Goal: Transaction & Acquisition: Purchase product/service

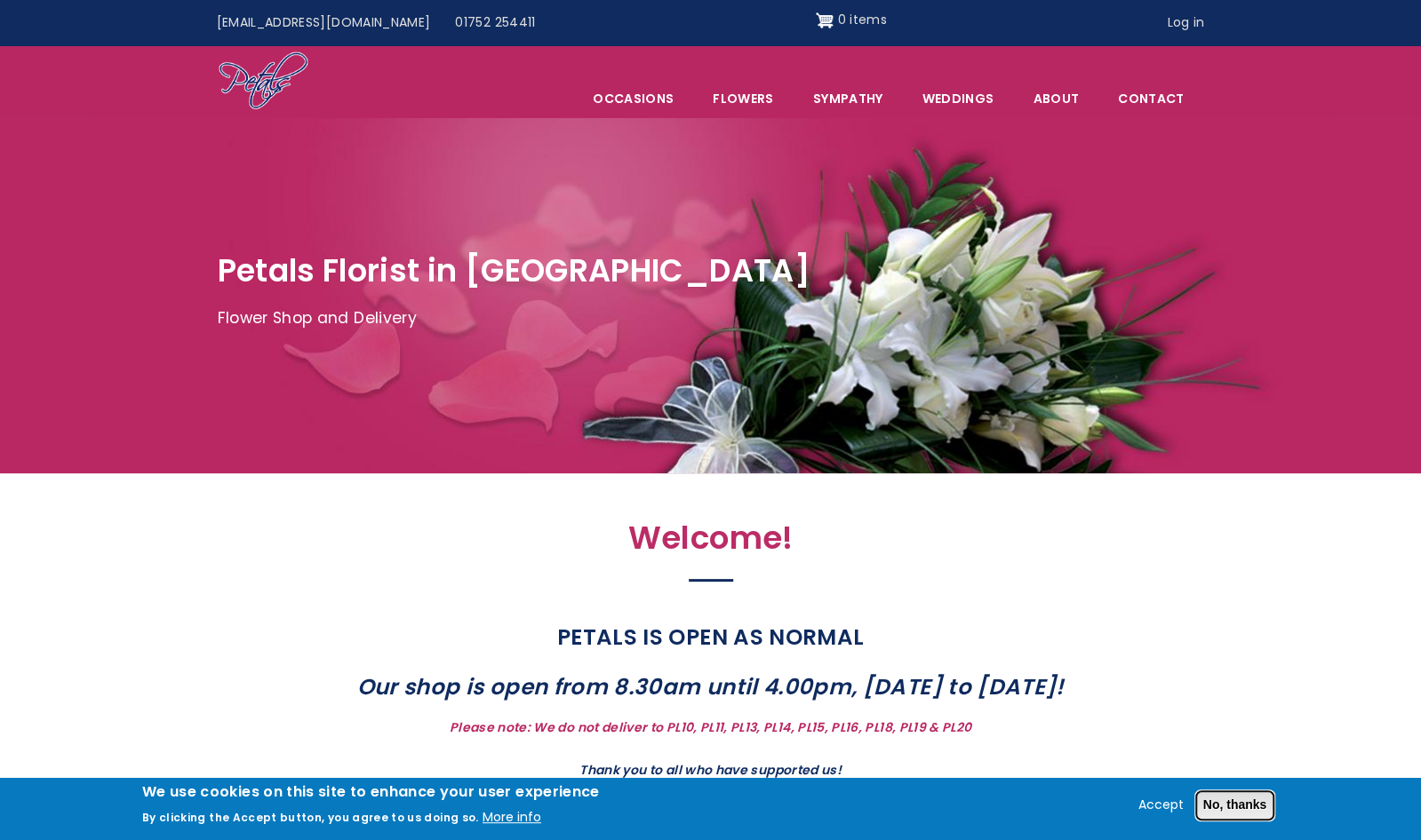
click at [1237, 808] on button "No, thanks" at bounding box center [1234, 805] width 80 height 30
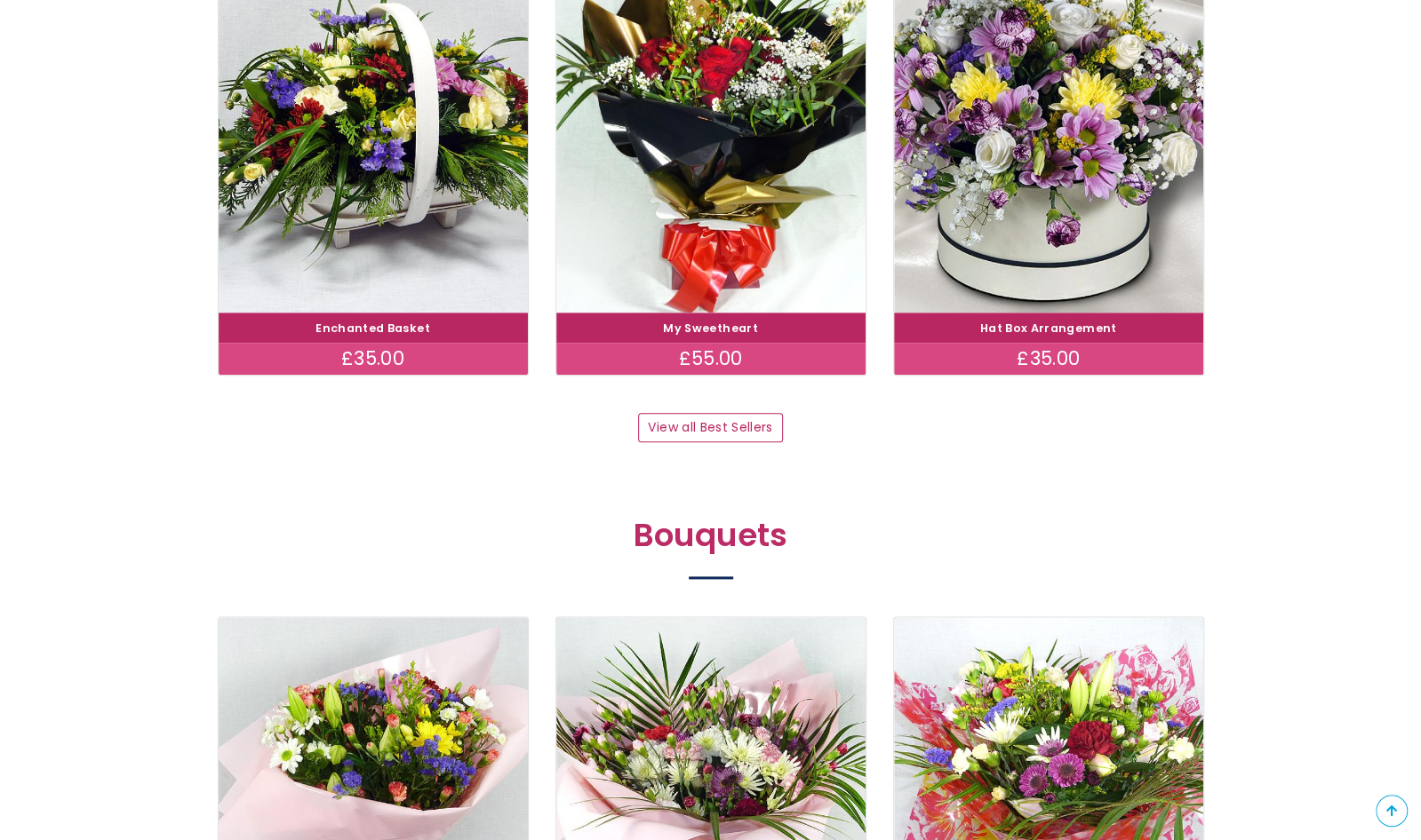
scroll to position [1121, 0]
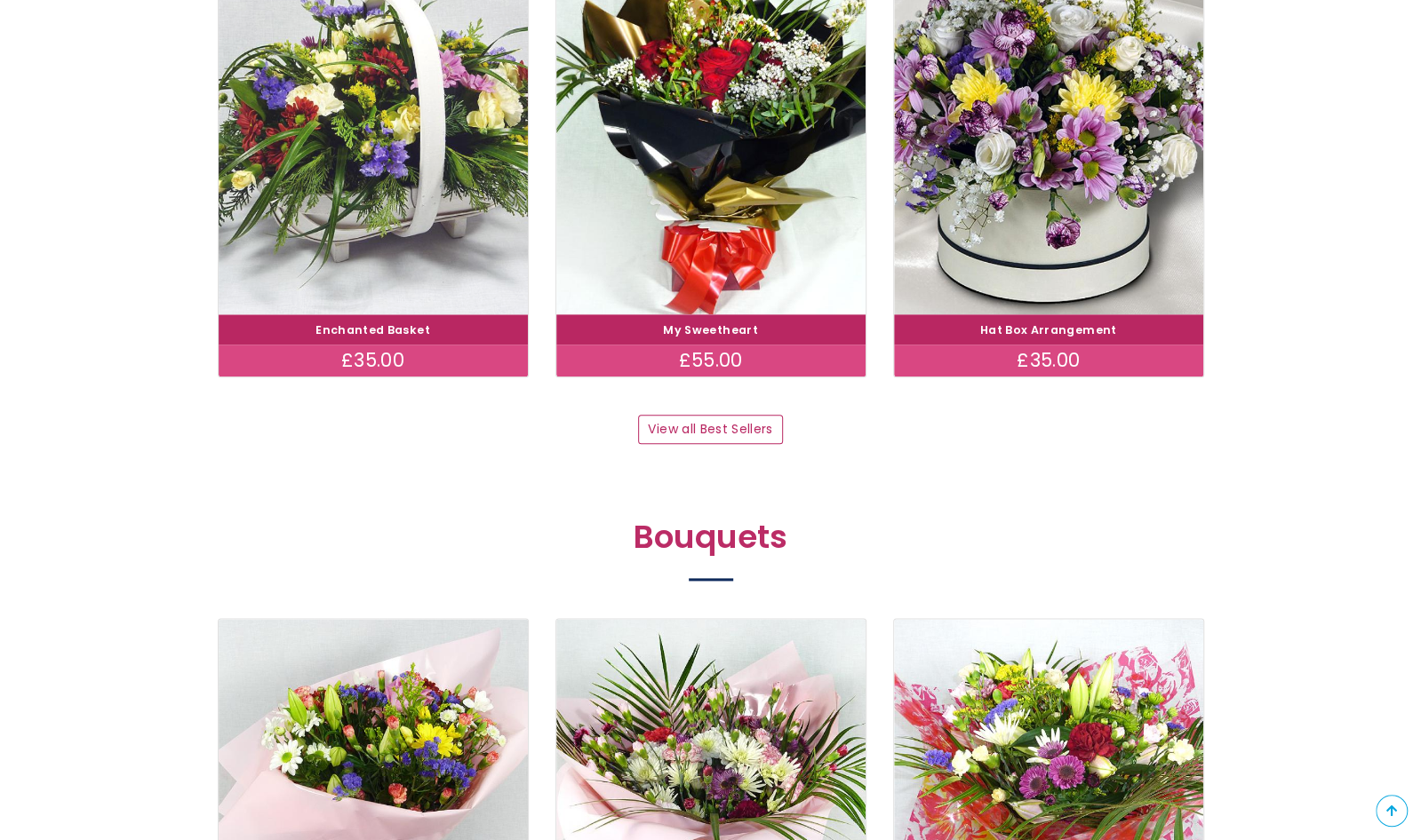
click at [442, 174] on img at bounding box center [373, 134] width 347 height 402
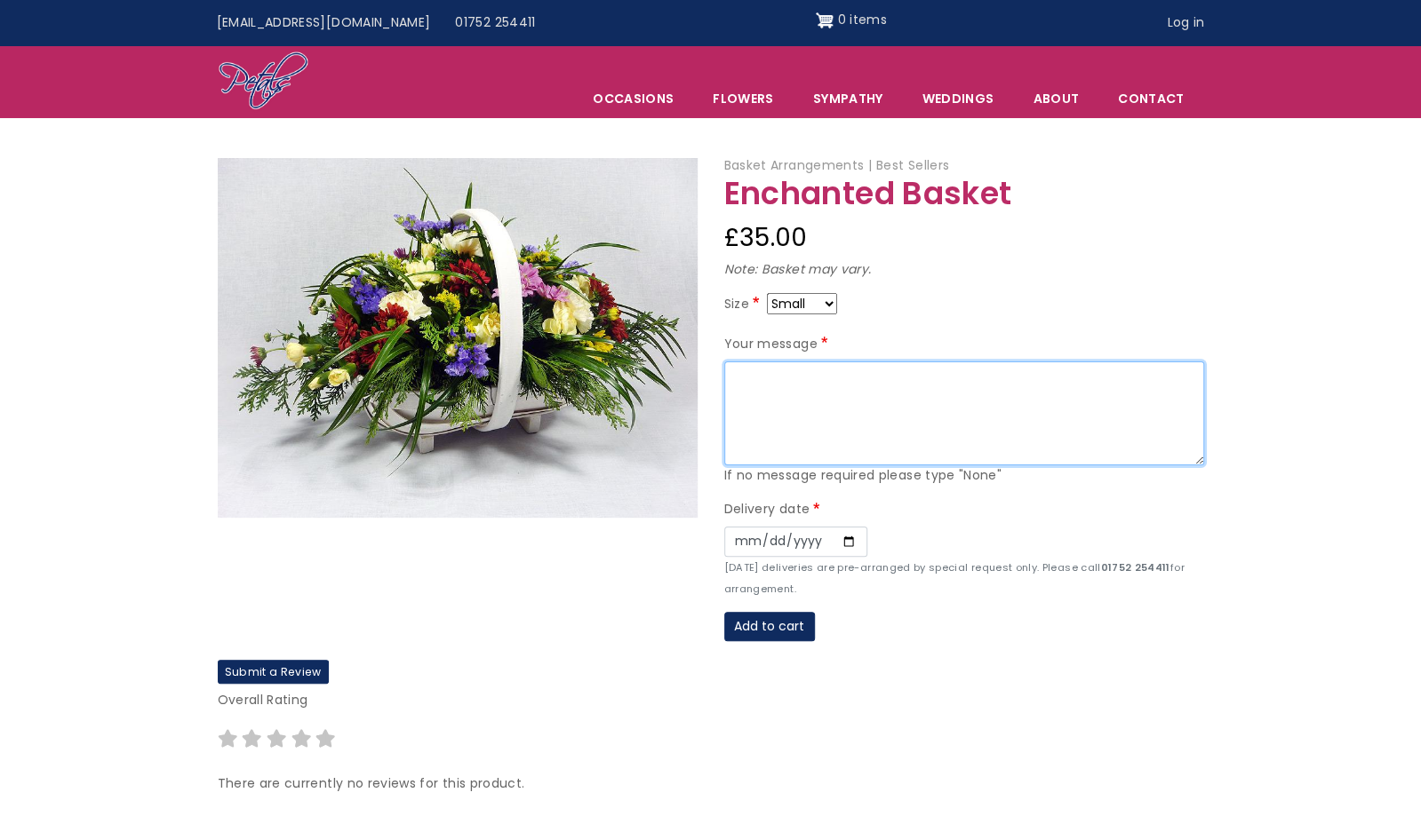
click at [907, 396] on textarea "Your message" at bounding box center [964, 414] width 480 height 105
paste textarea "Lots of love from Sophie, Alice, Chris and Catherine xxxx"
type textarea "Lots of love from Sophie, Alice, Chris and Catherine xxxx"
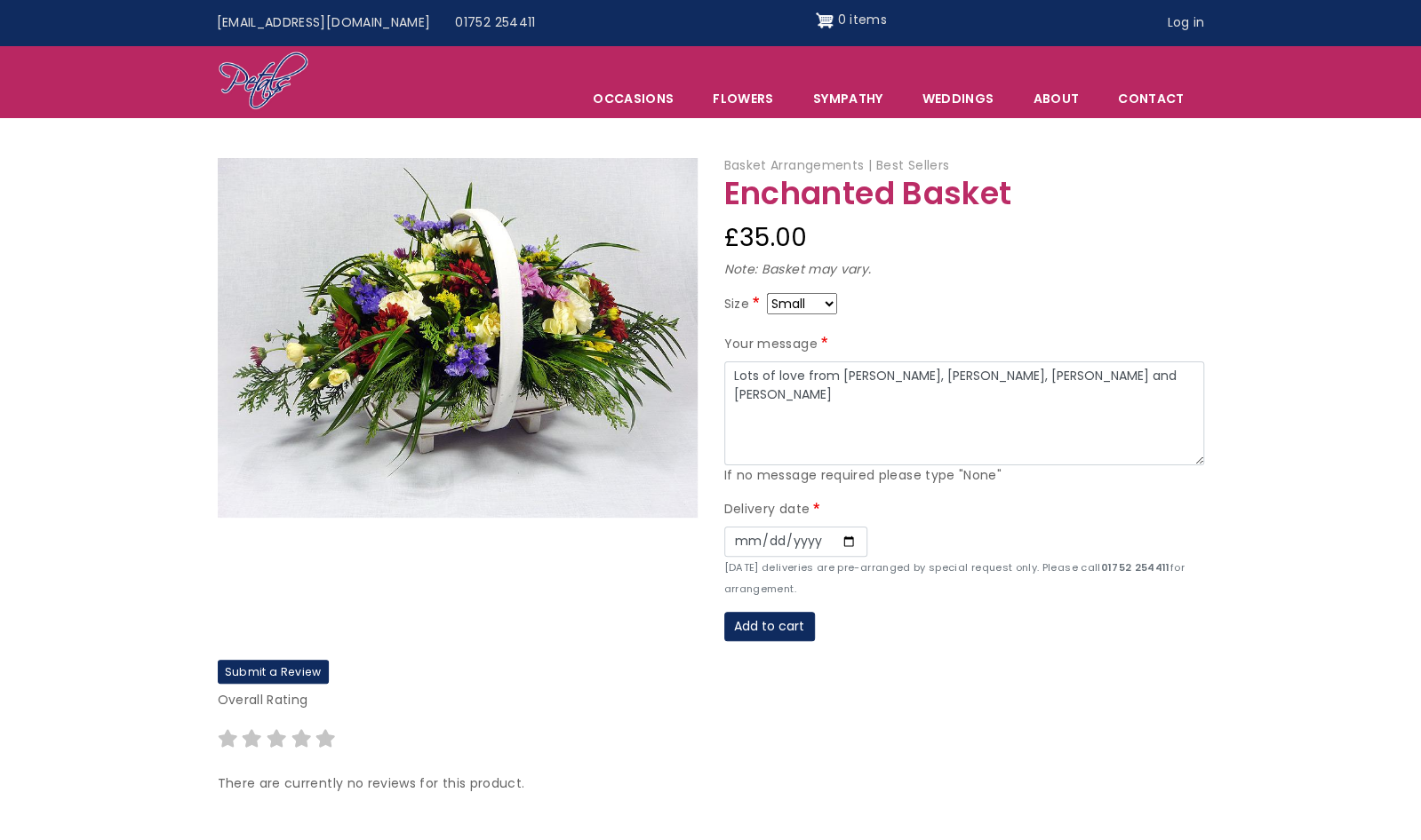
click at [828, 305] on select "Small Medium Large" at bounding box center [801, 304] width 70 height 21
select select "9"
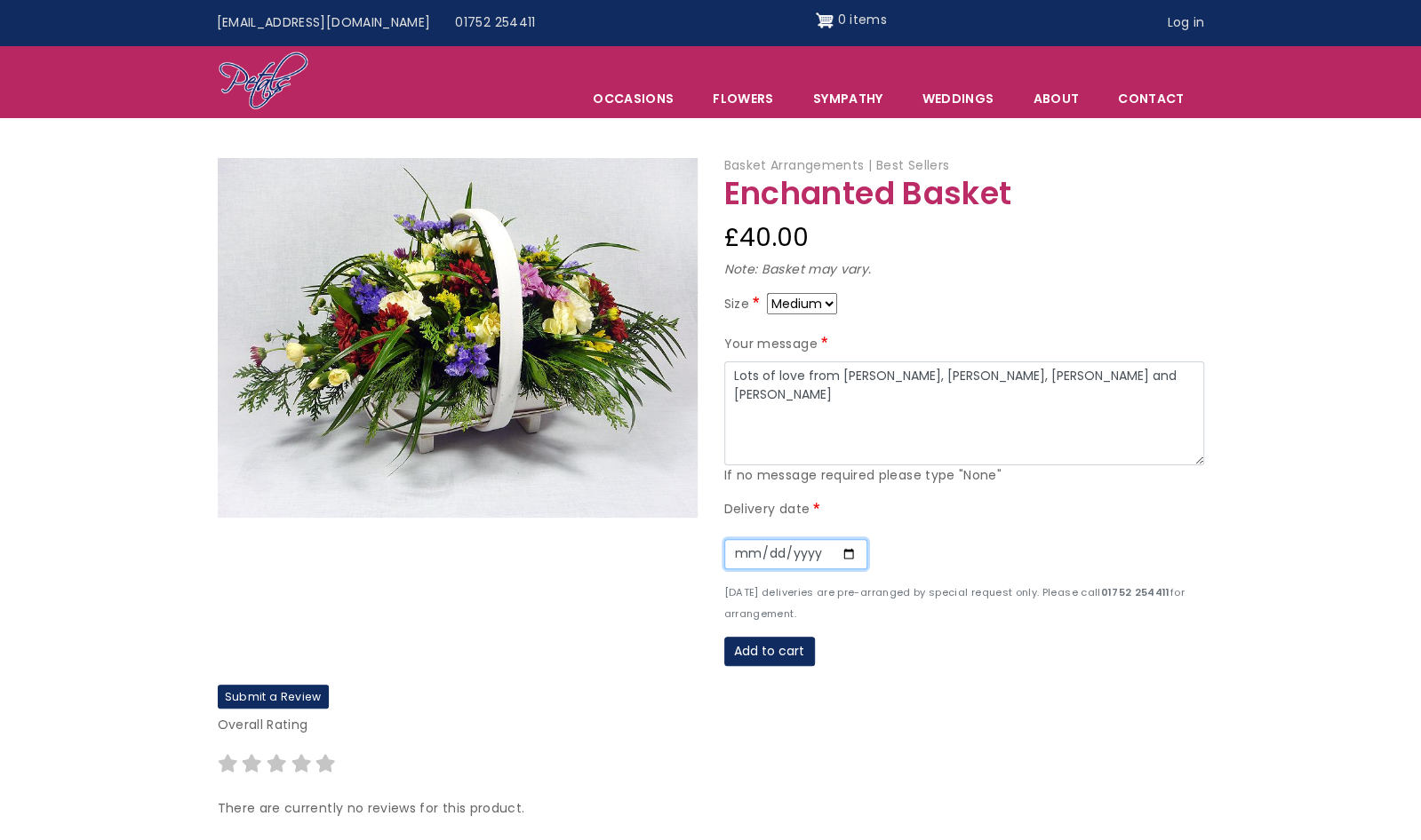
click at [853, 546] on input "Date" at bounding box center [795, 554] width 143 height 30
type input "[DATE]"
click at [831, 306] on select "Small Medium Large" at bounding box center [801, 304] width 70 height 21
select select "8"
click at [828, 298] on select "Small Medium Large" at bounding box center [801, 304] width 70 height 21
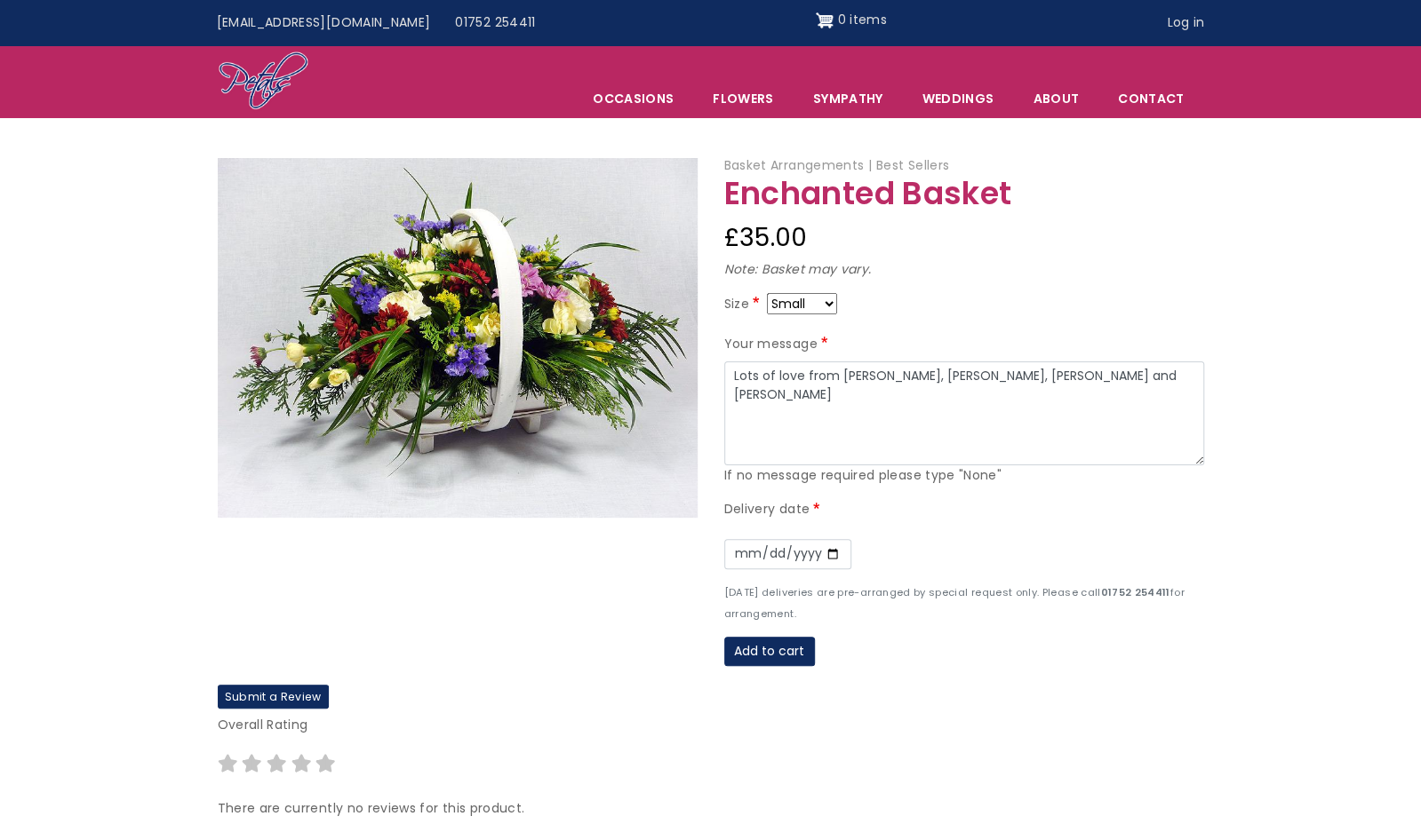
select select "10"
click at [825, 299] on select "Small Medium Large" at bounding box center [801, 304] width 70 height 21
select select "9"
click at [773, 662] on button "Add to cart" at bounding box center [769, 652] width 90 height 30
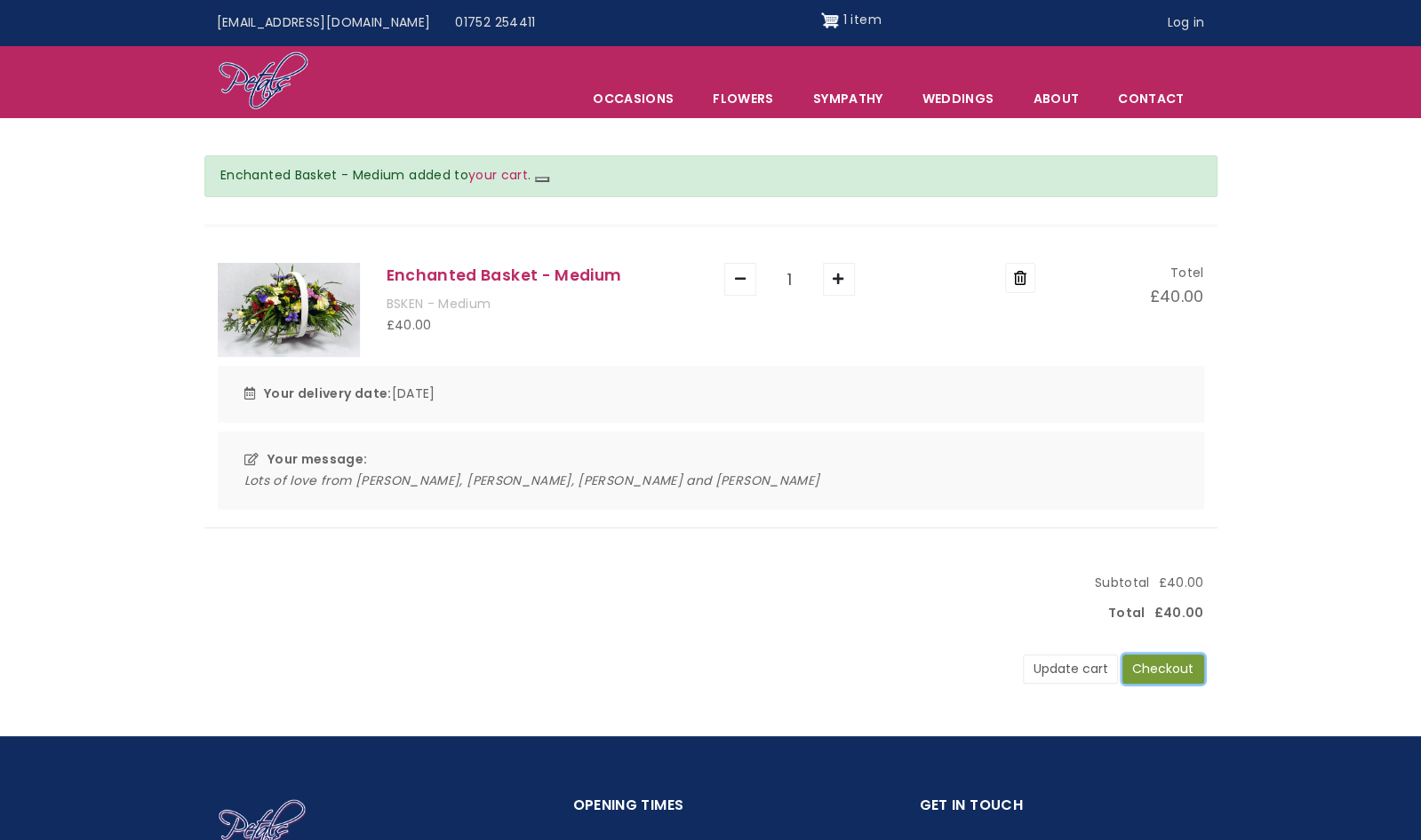
click at [1158, 677] on button "Checkout" at bounding box center [1162, 669] width 82 height 30
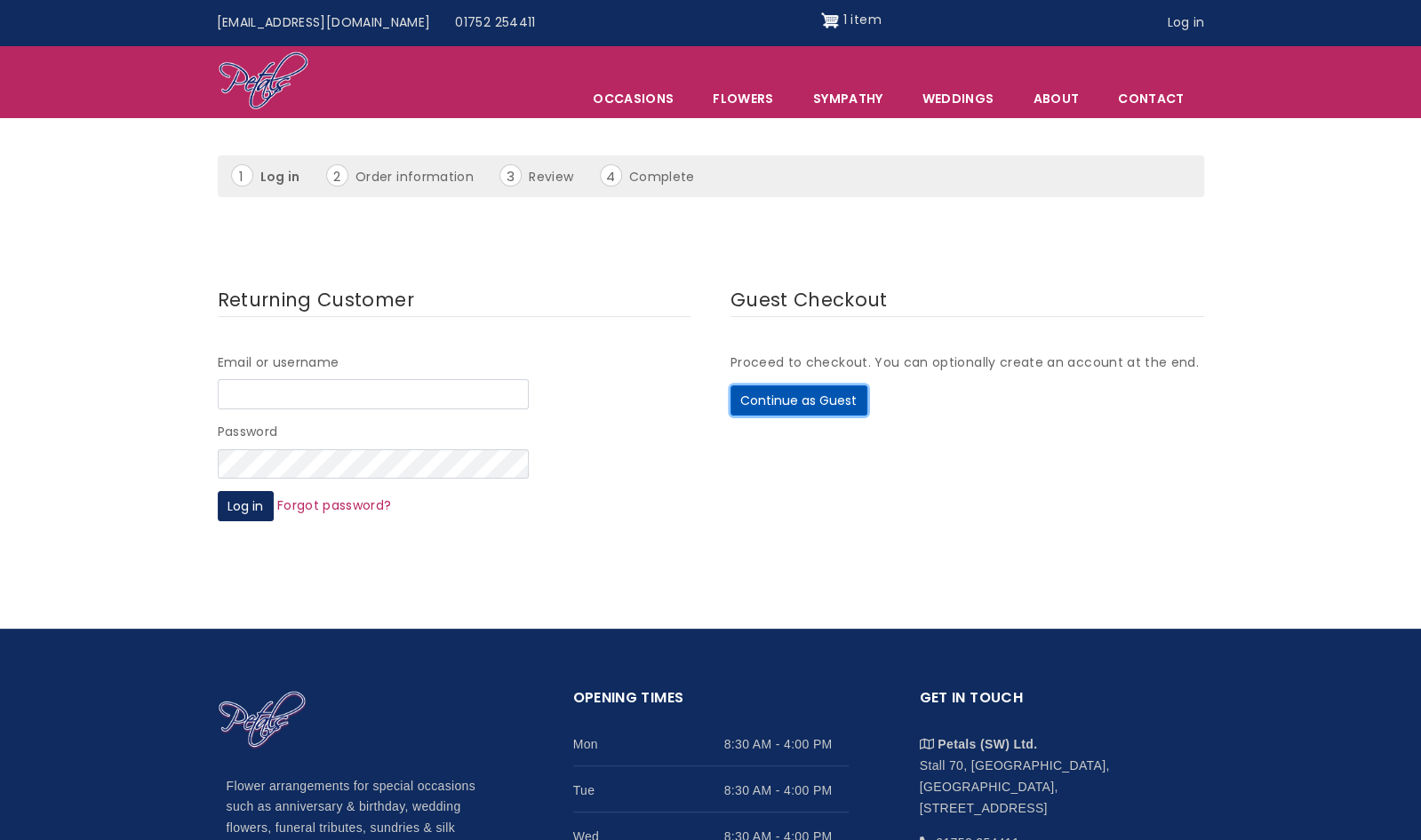
click at [842, 403] on button "Continue as Guest" at bounding box center [799, 401] width 137 height 30
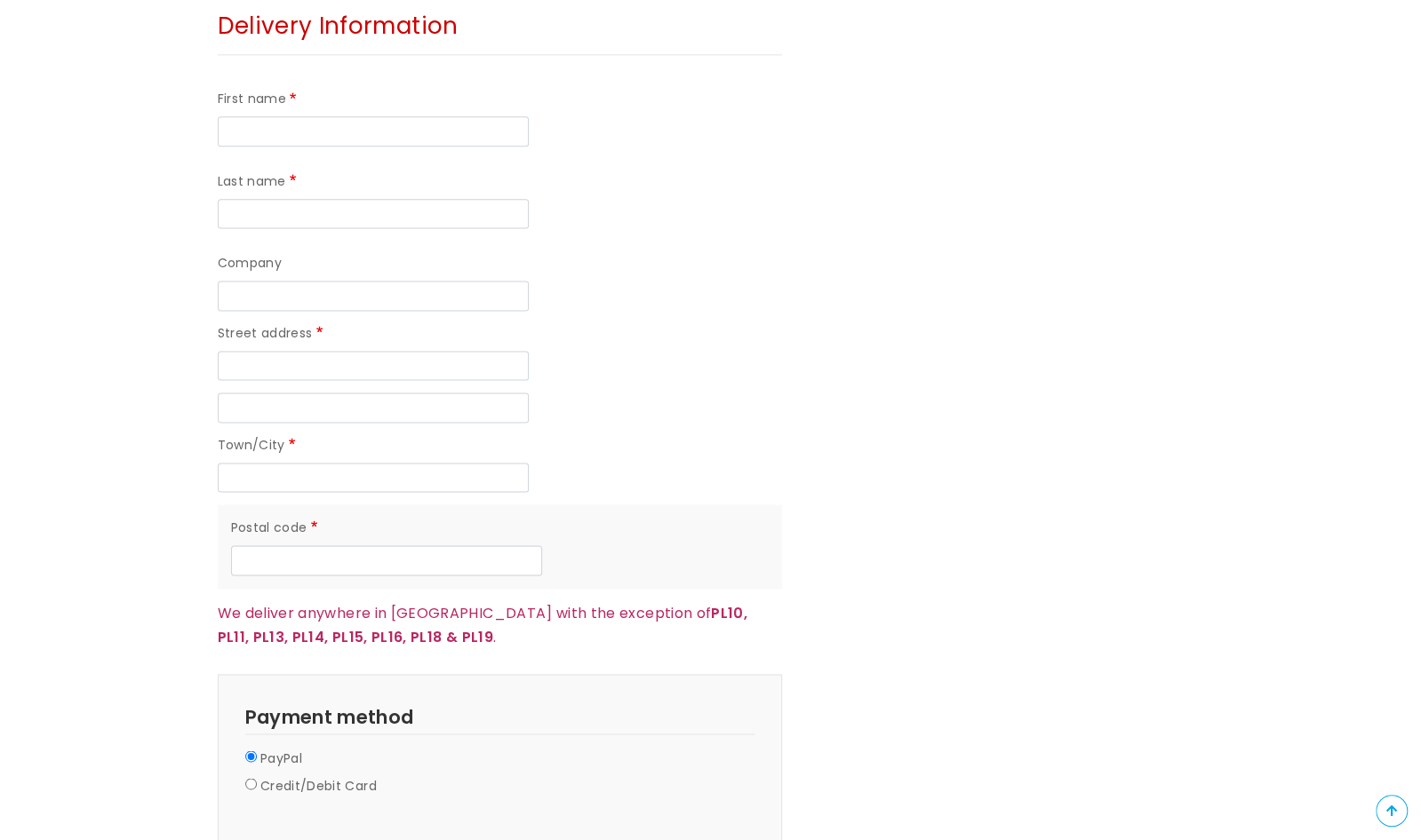
scroll to position [1384, 0]
click at [500, 546] on input "Postal code" at bounding box center [386, 560] width 311 height 30
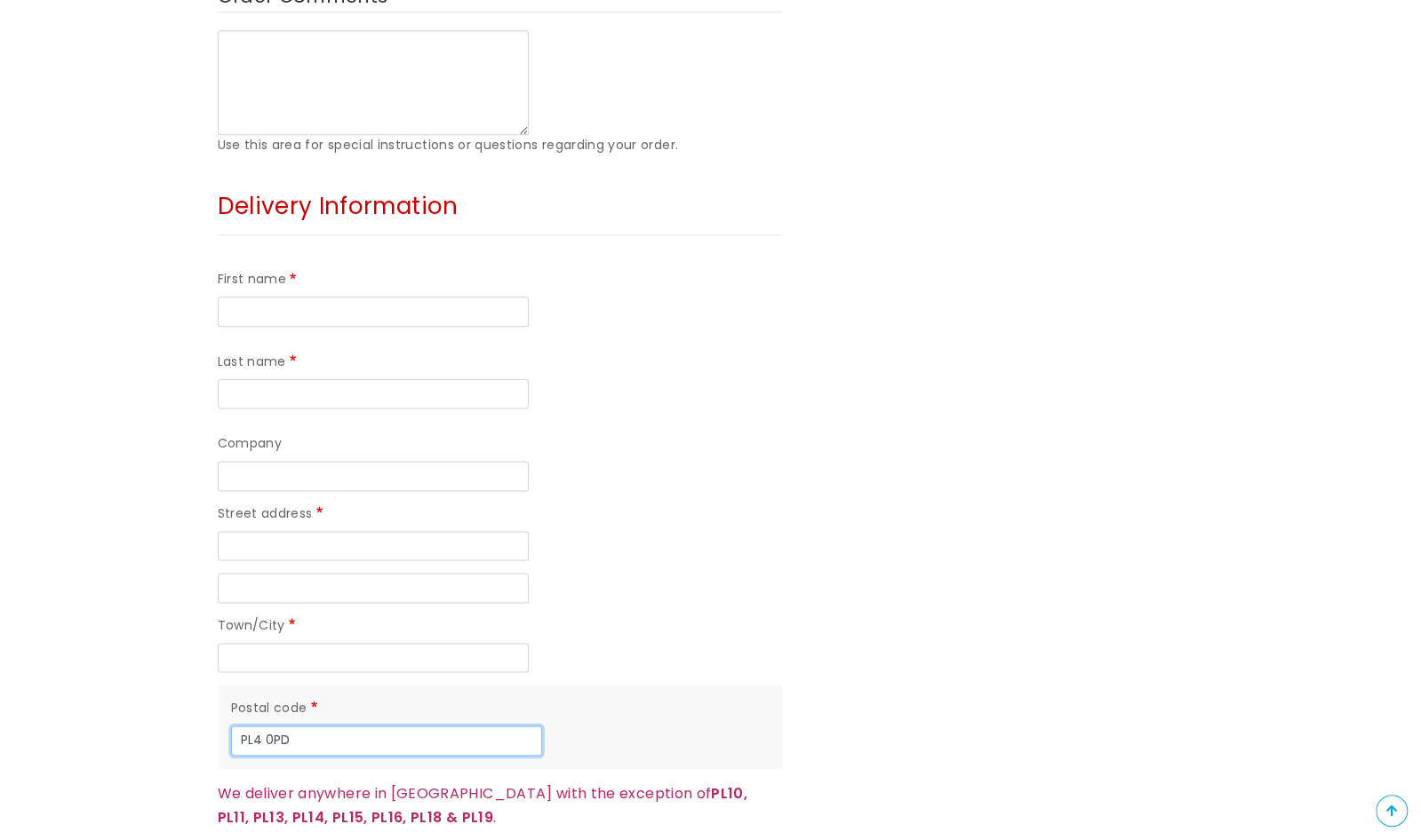
scroll to position [1201, 0]
type input "PL4 0PD"
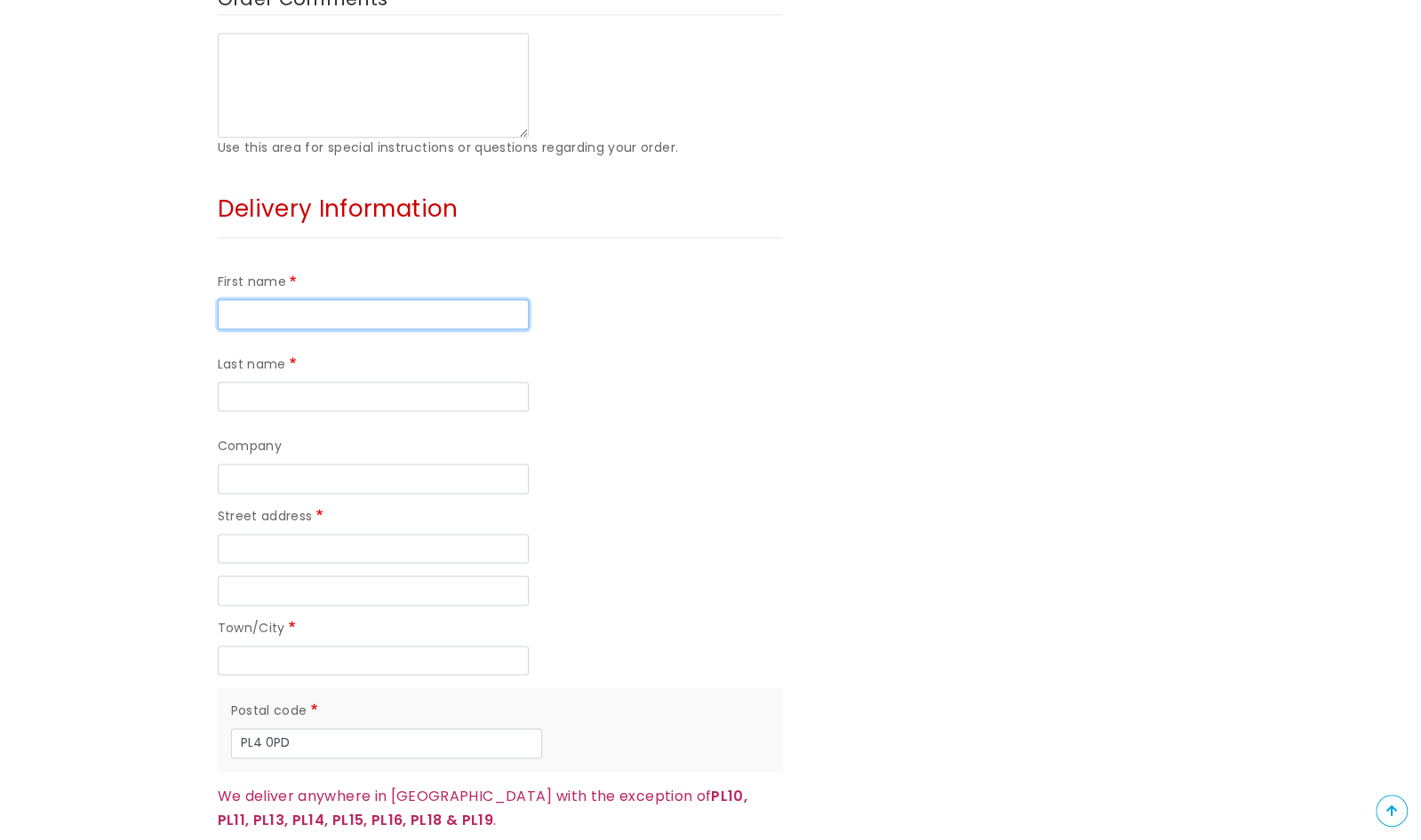
click at [361, 299] on input "First name" at bounding box center [373, 314] width 311 height 30
type input "[PERSON_NAME]"
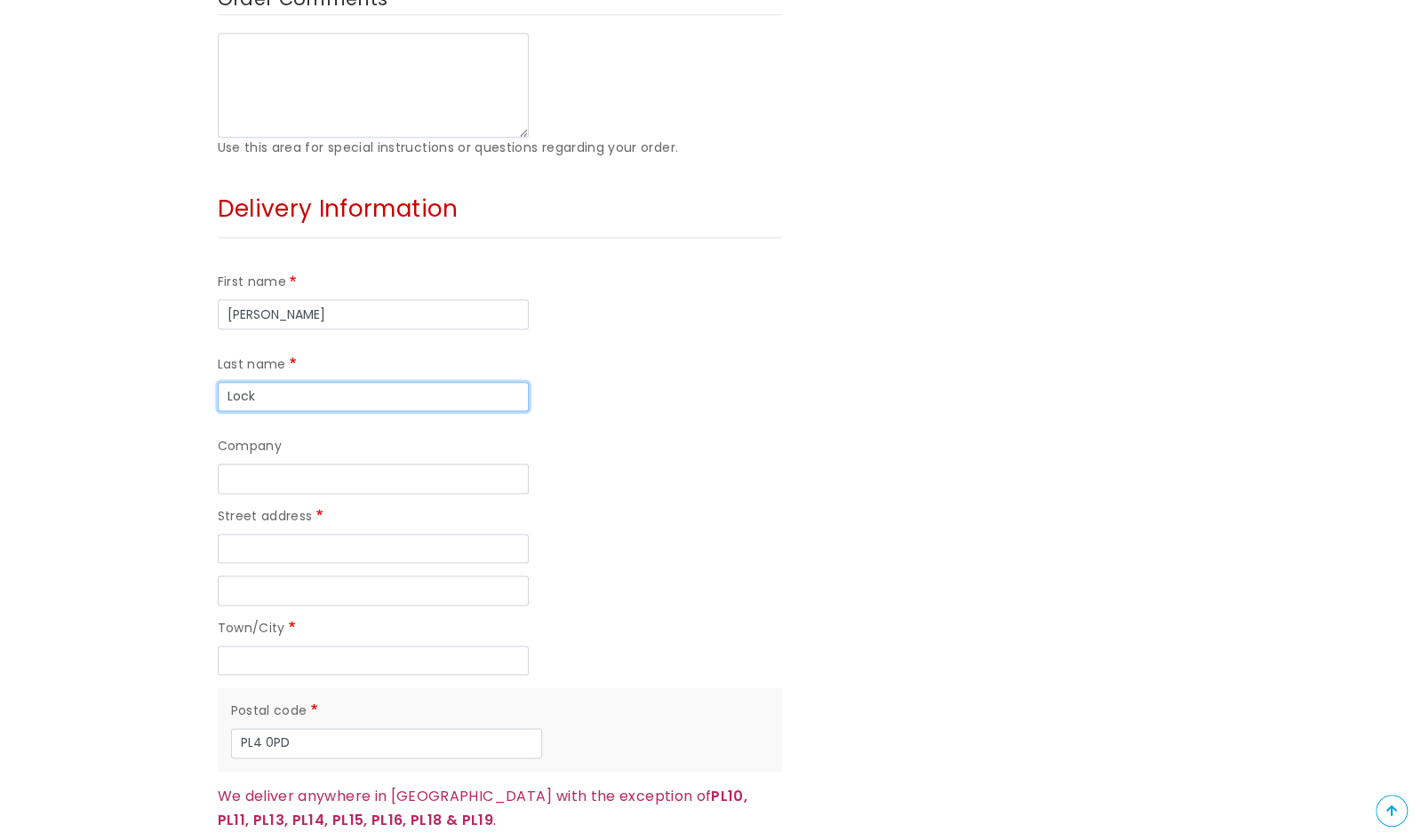
type input "Lock"
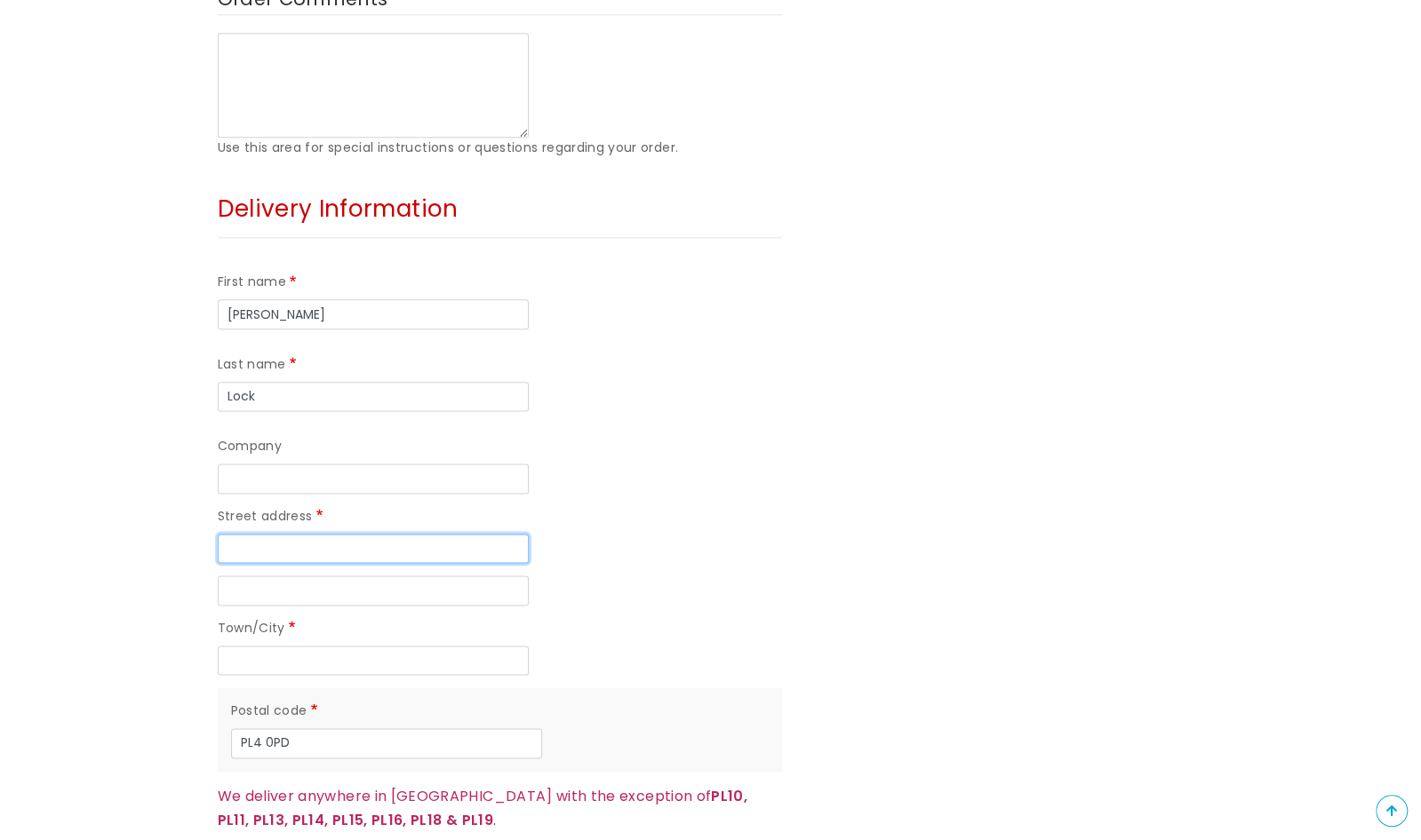
click at [441, 534] on input "Street address" at bounding box center [373, 548] width 311 height 30
type input "[STREET_ADDRESS]"
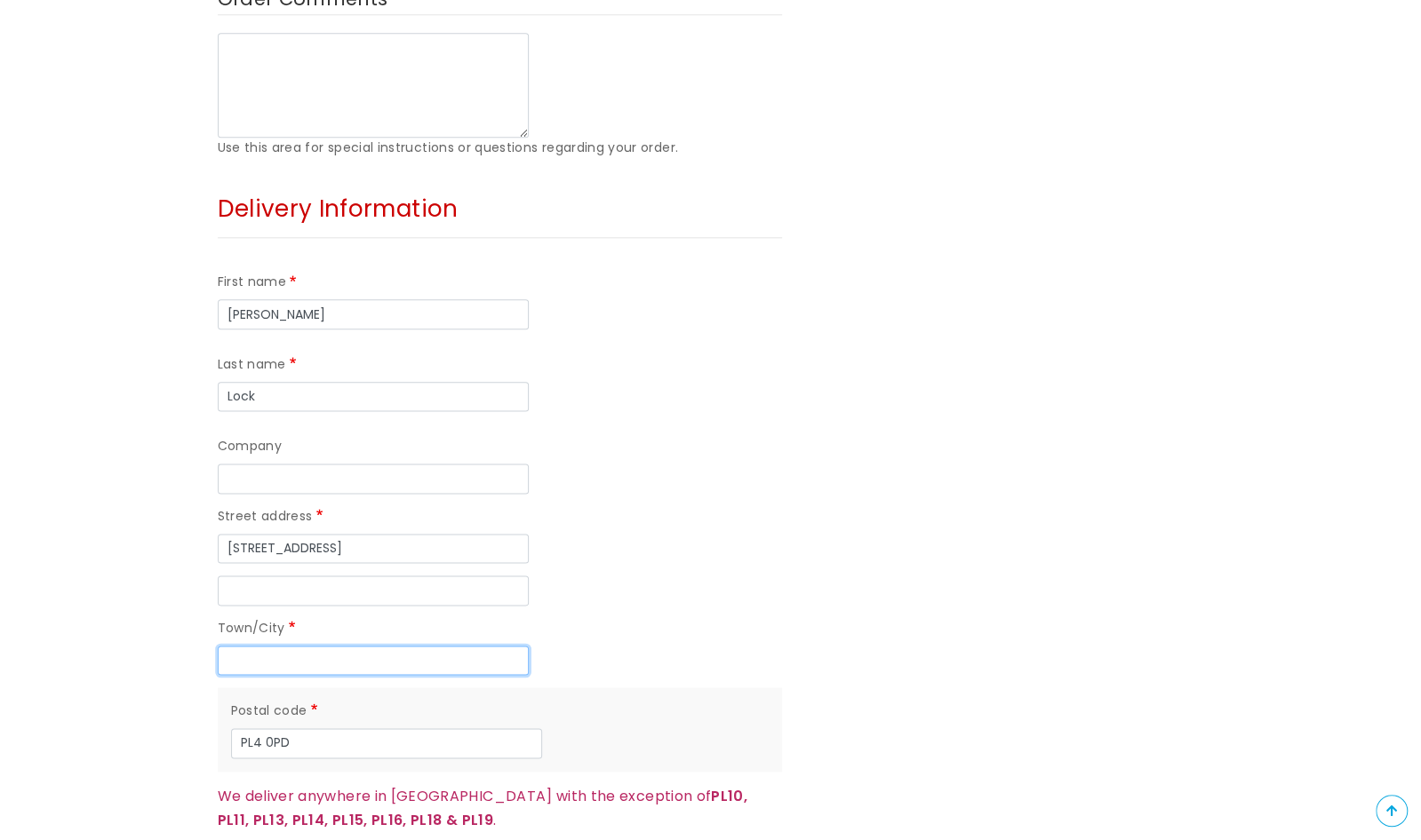
click at [446, 646] on input "Town/City" at bounding box center [373, 661] width 311 height 30
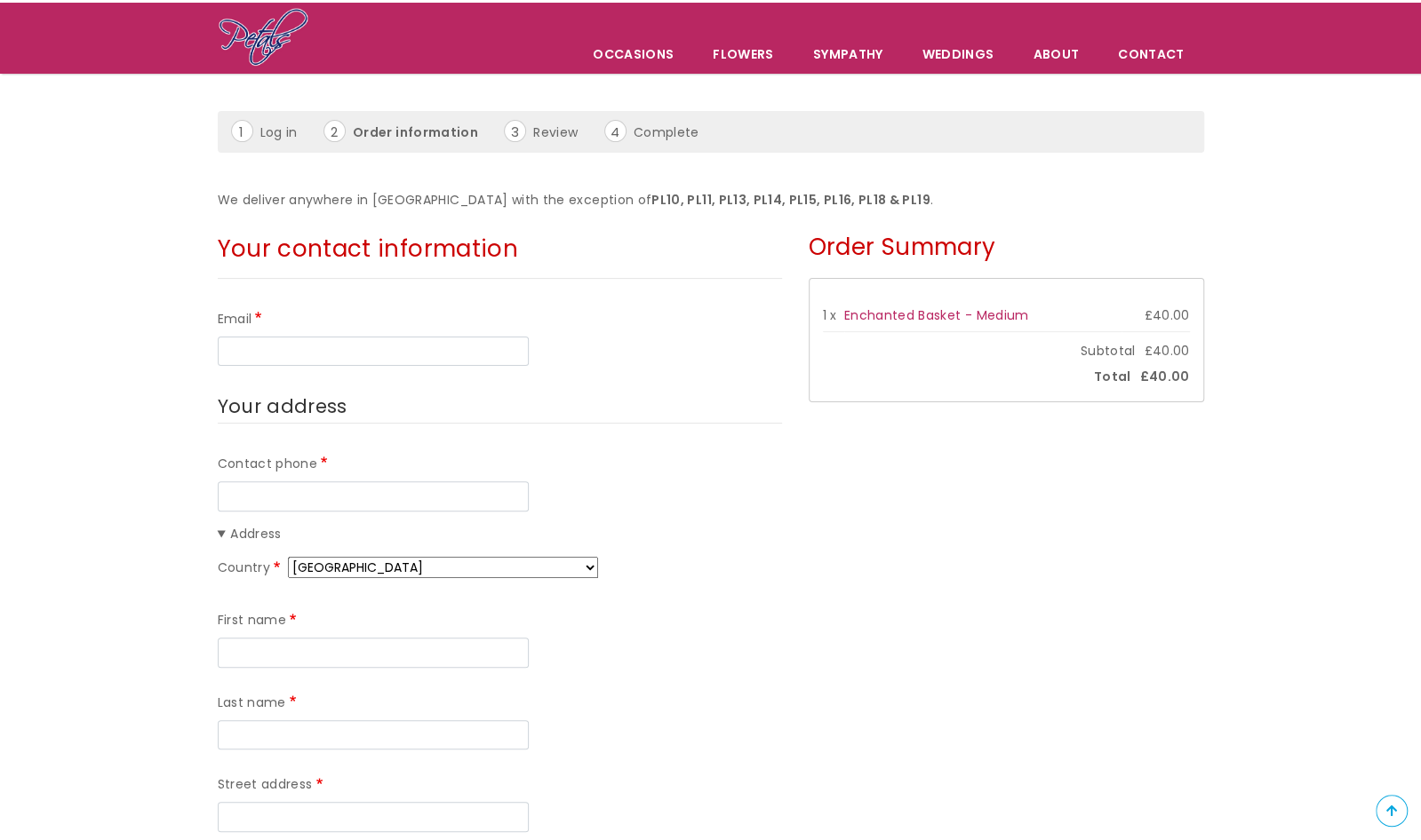
scroll to position [121, 0]
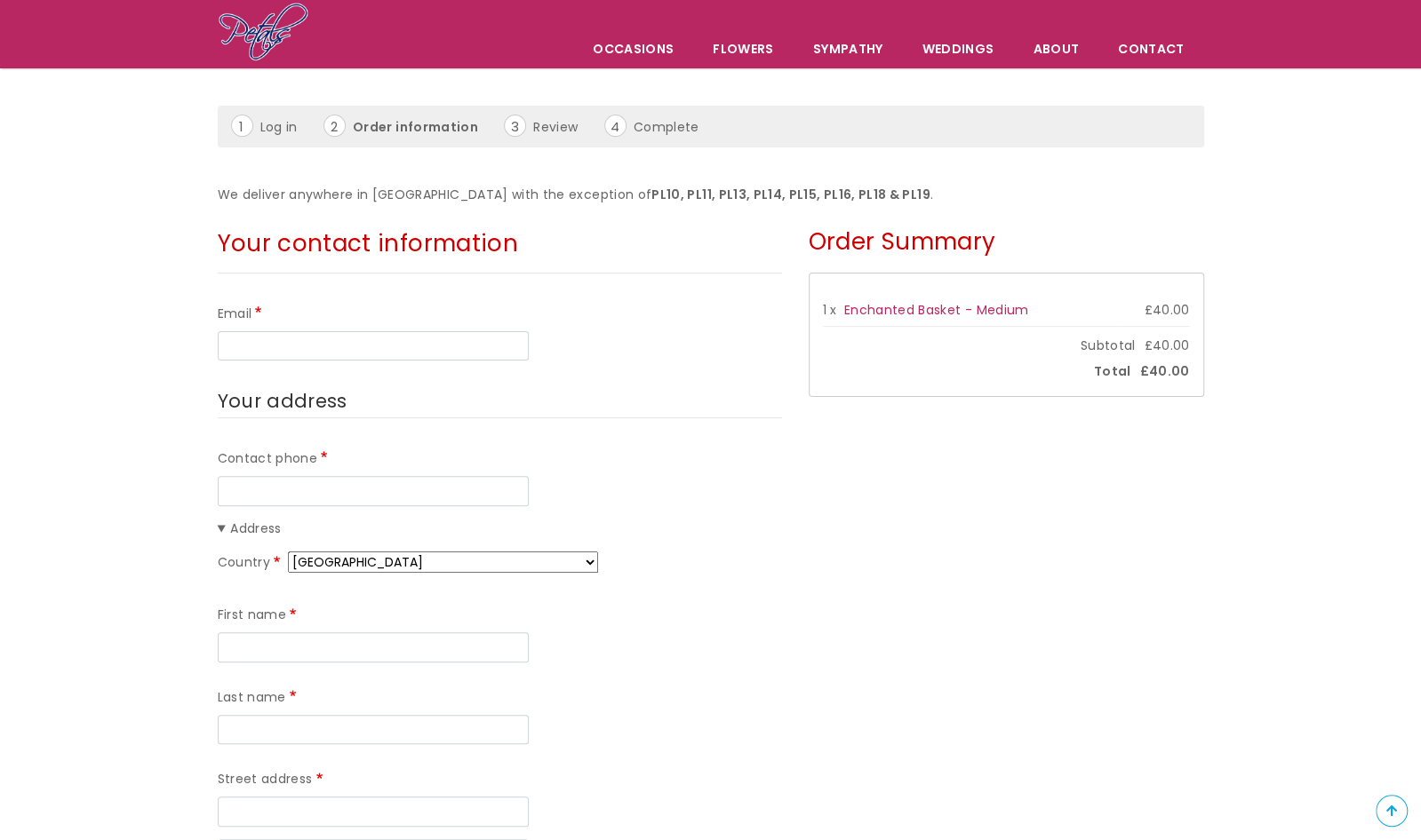
type input "Plymouth"
click at [481, 352] on input "Email" at bounding box center [373, 346] width 311 height 30
type input "Canevetc@gmail.com"
type input "07726832090"
type input "Canevet"
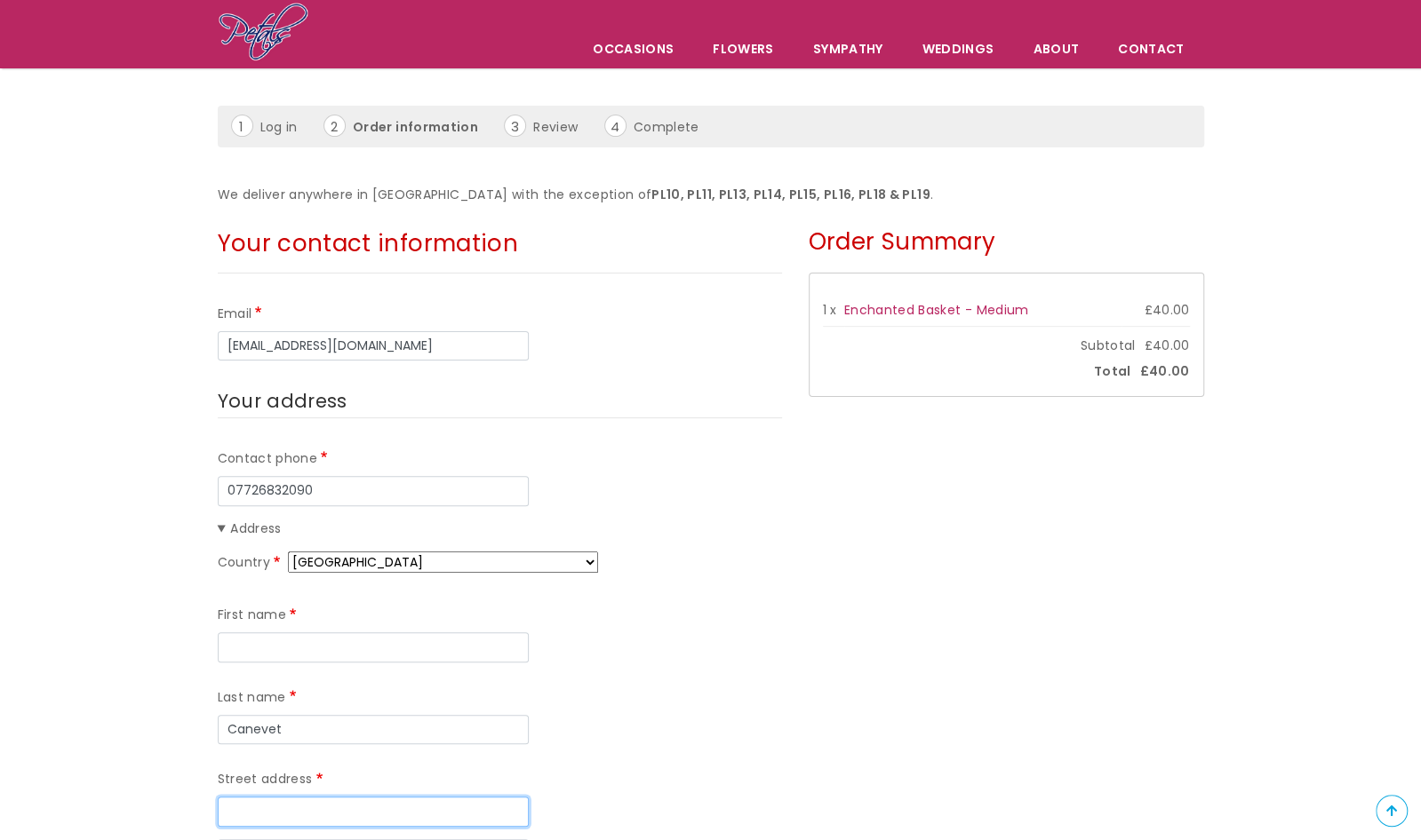
type input "12 The [PERSON_NAME]"
type input "St. Albans"
type input "AL4 9AT"
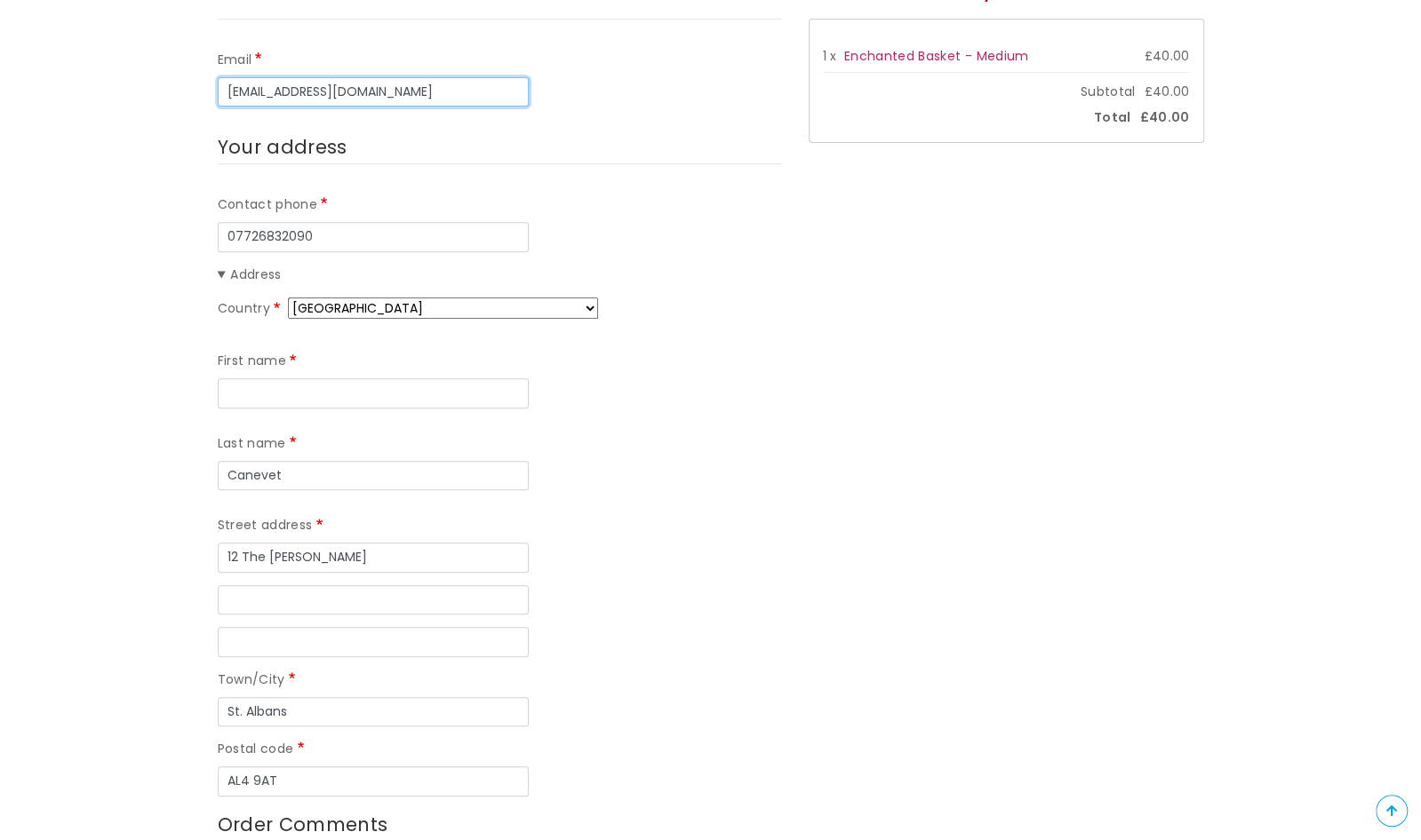
scroll to position [425, 0]
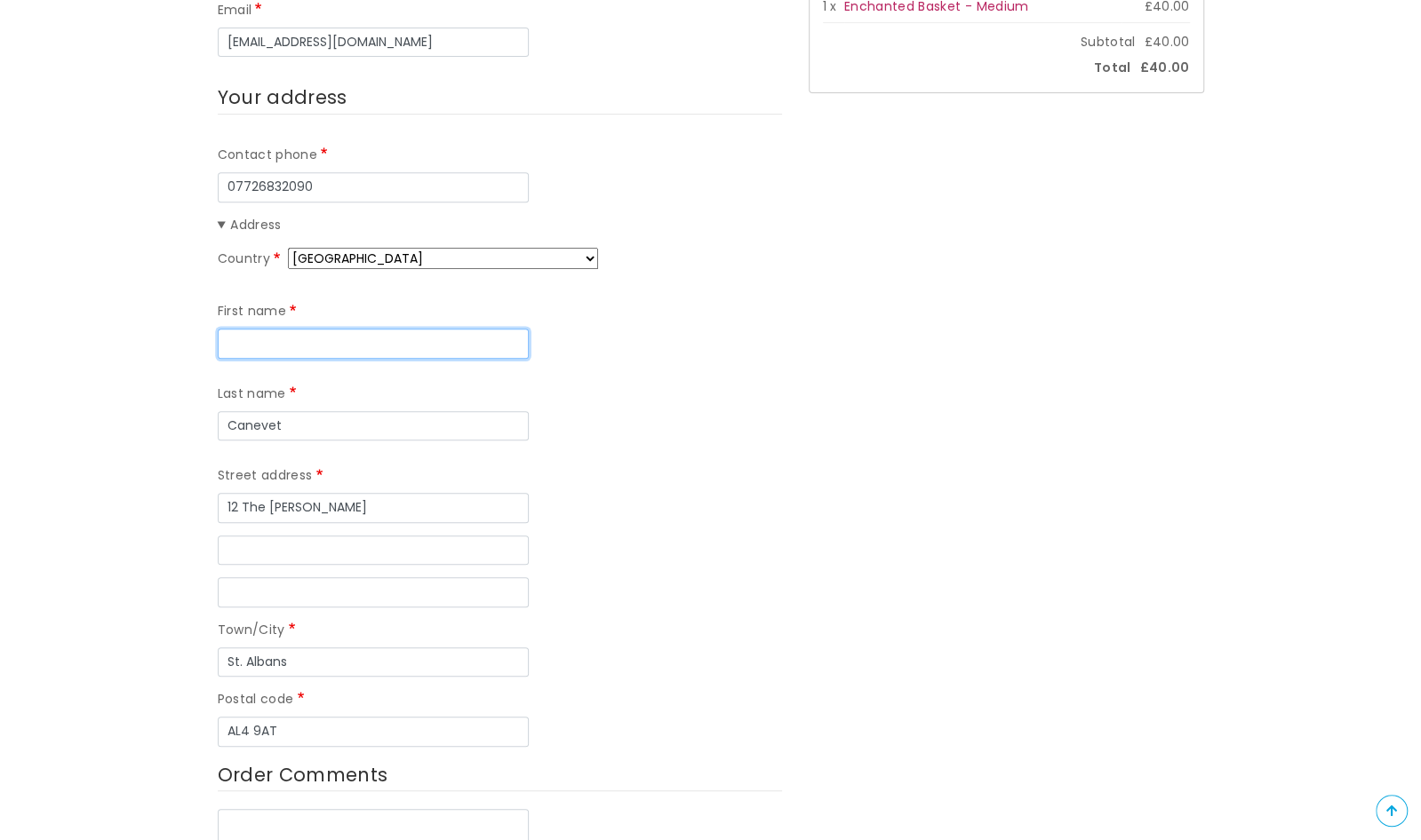
click at [367, 337] on input "First name" at bounding box center [373, 343] width 311 height 30
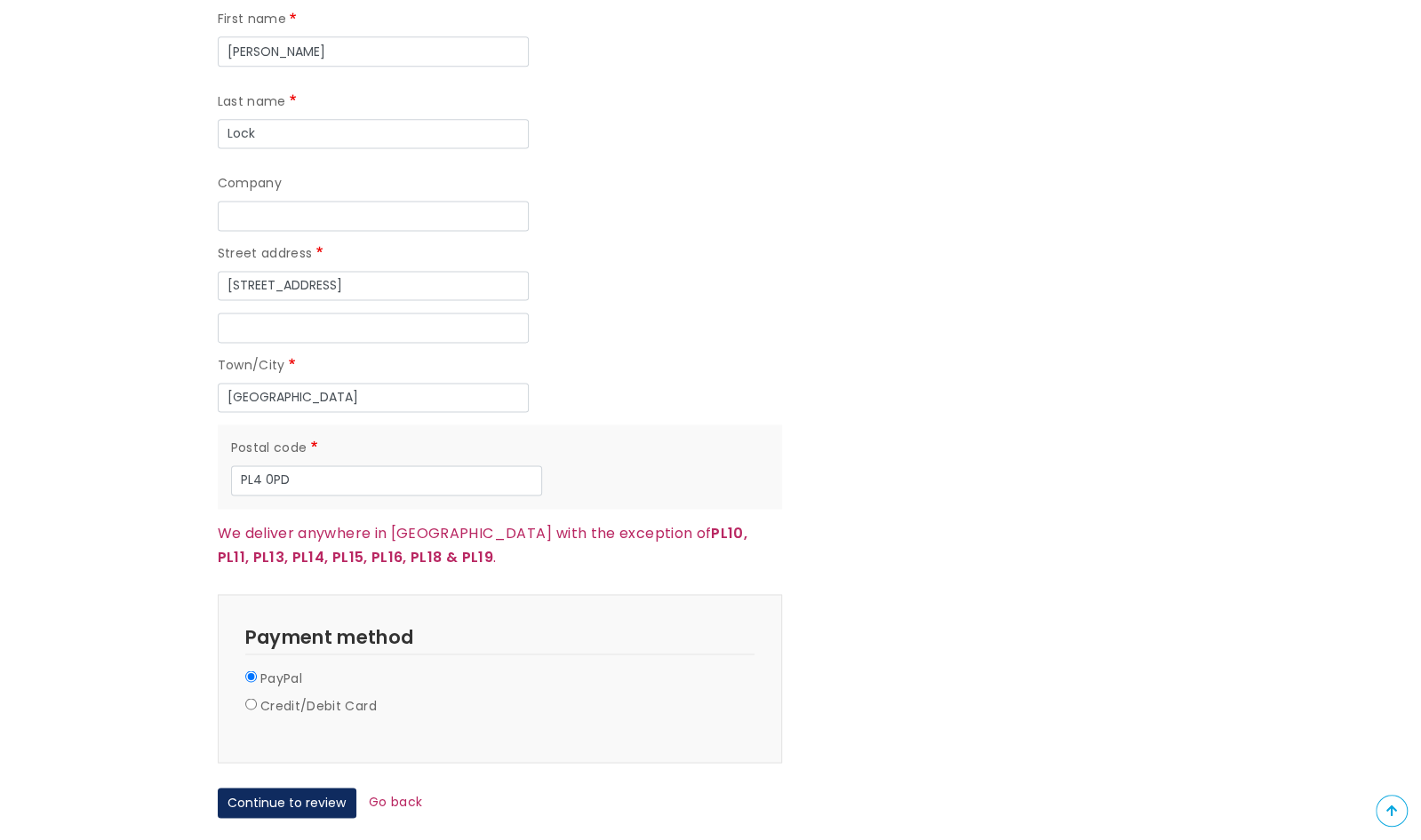
scroll to position [1462, 0]
type input "Catherine"
click at [319, 789] on button "Continue to review" at bounding box center [287, 804] width 138 height 30
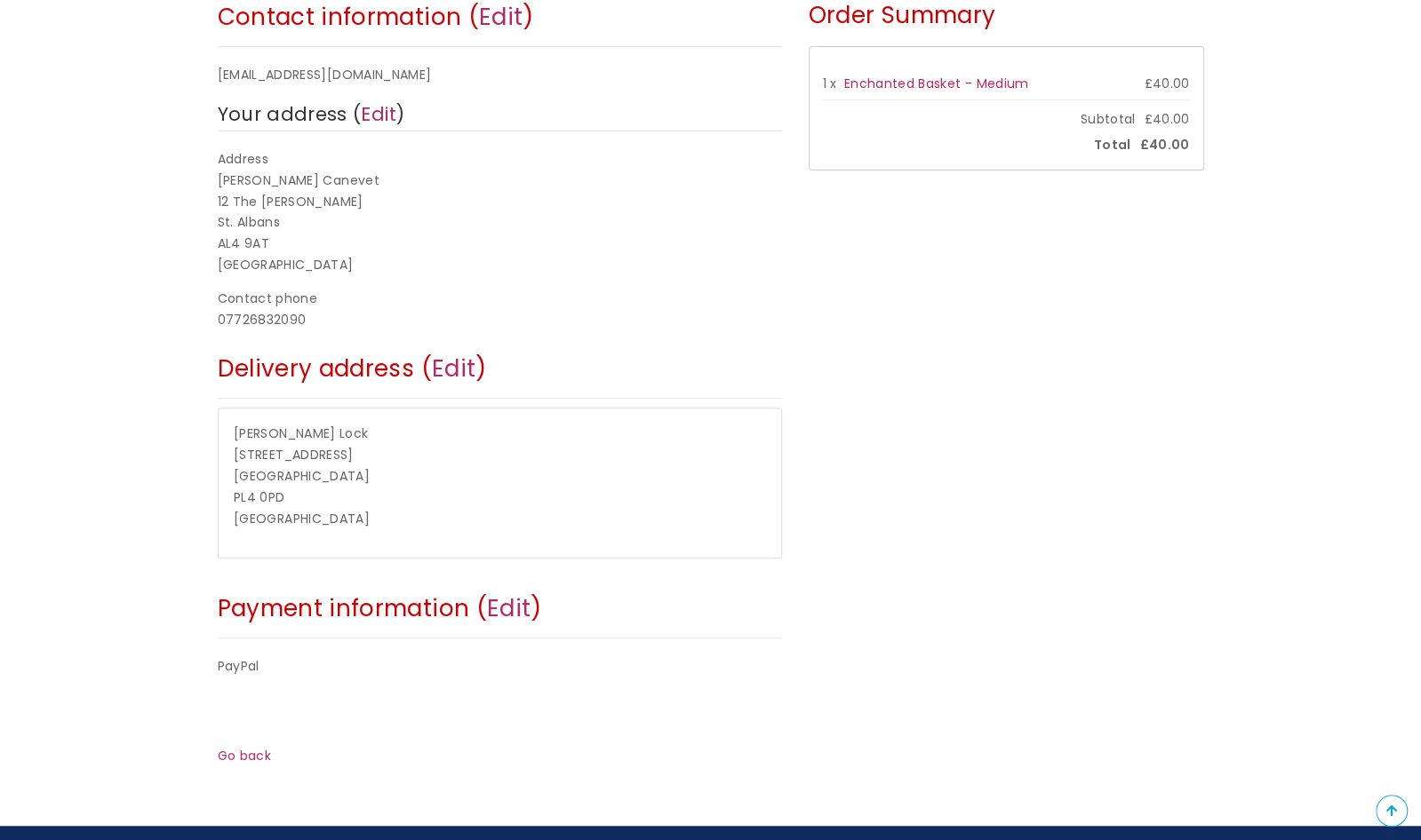
scroll to position [313, 0]
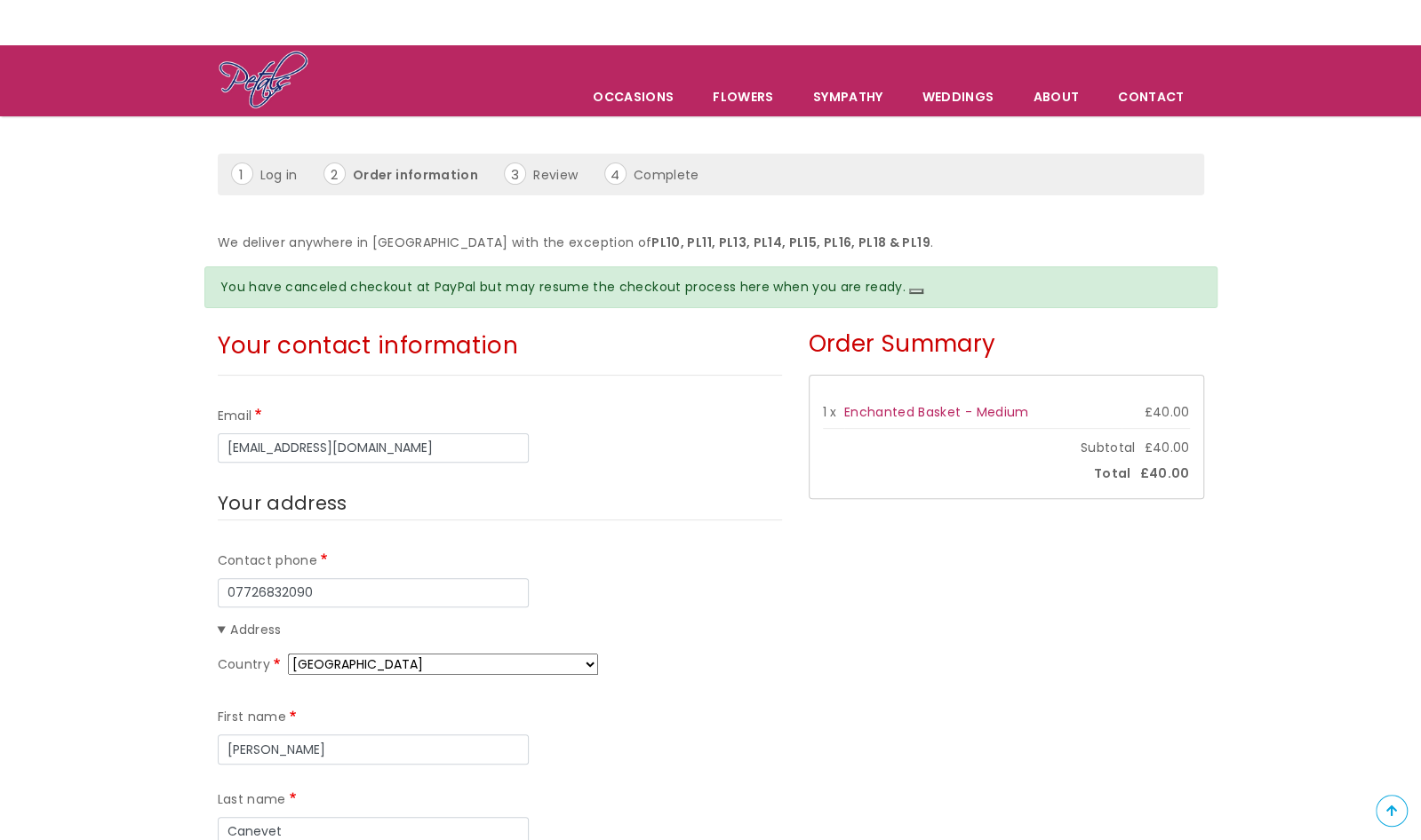
scroll to position [77, 0]
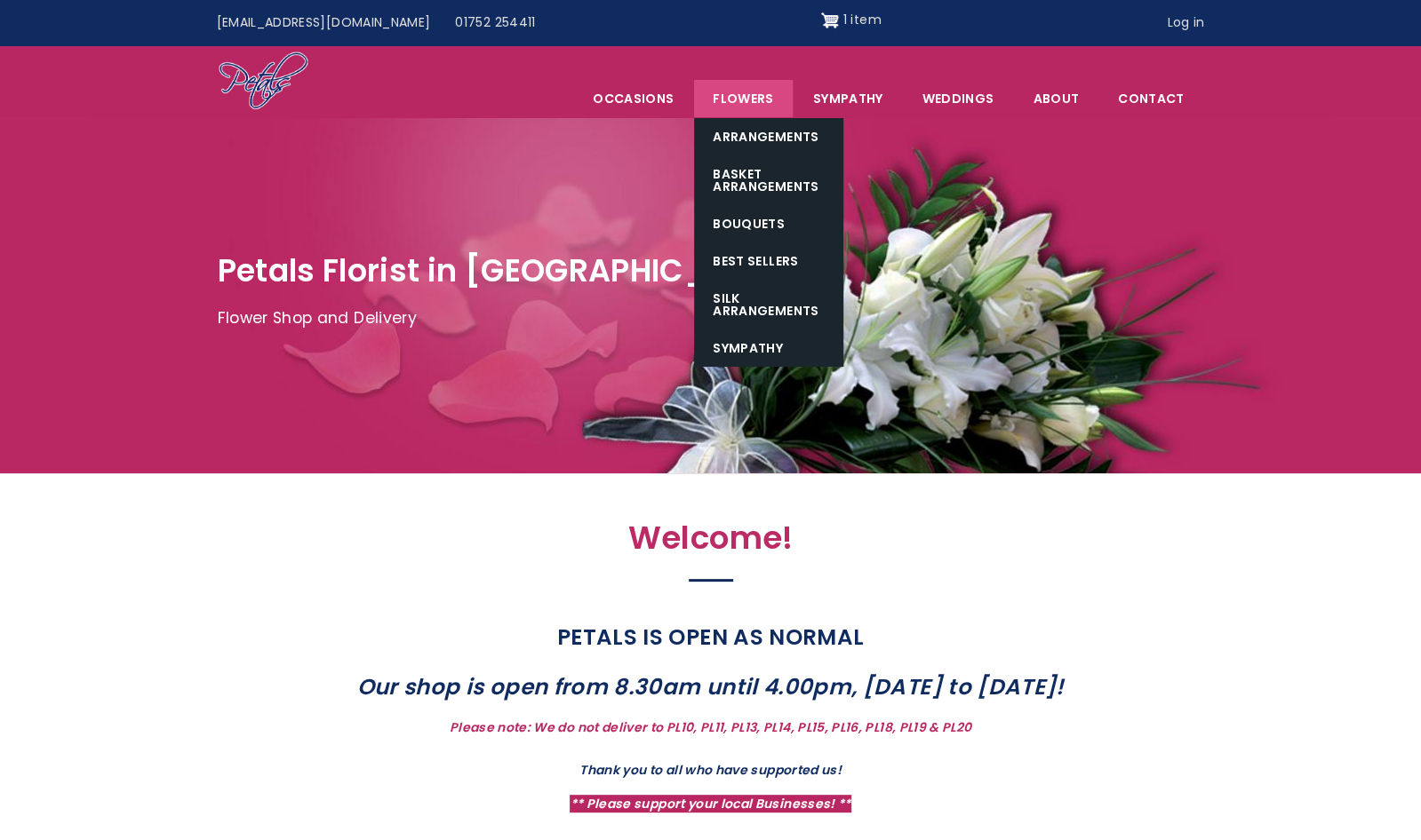
click at [756, 114] on link "Flowers" at bounding box center [743, 99] width 98 height 37
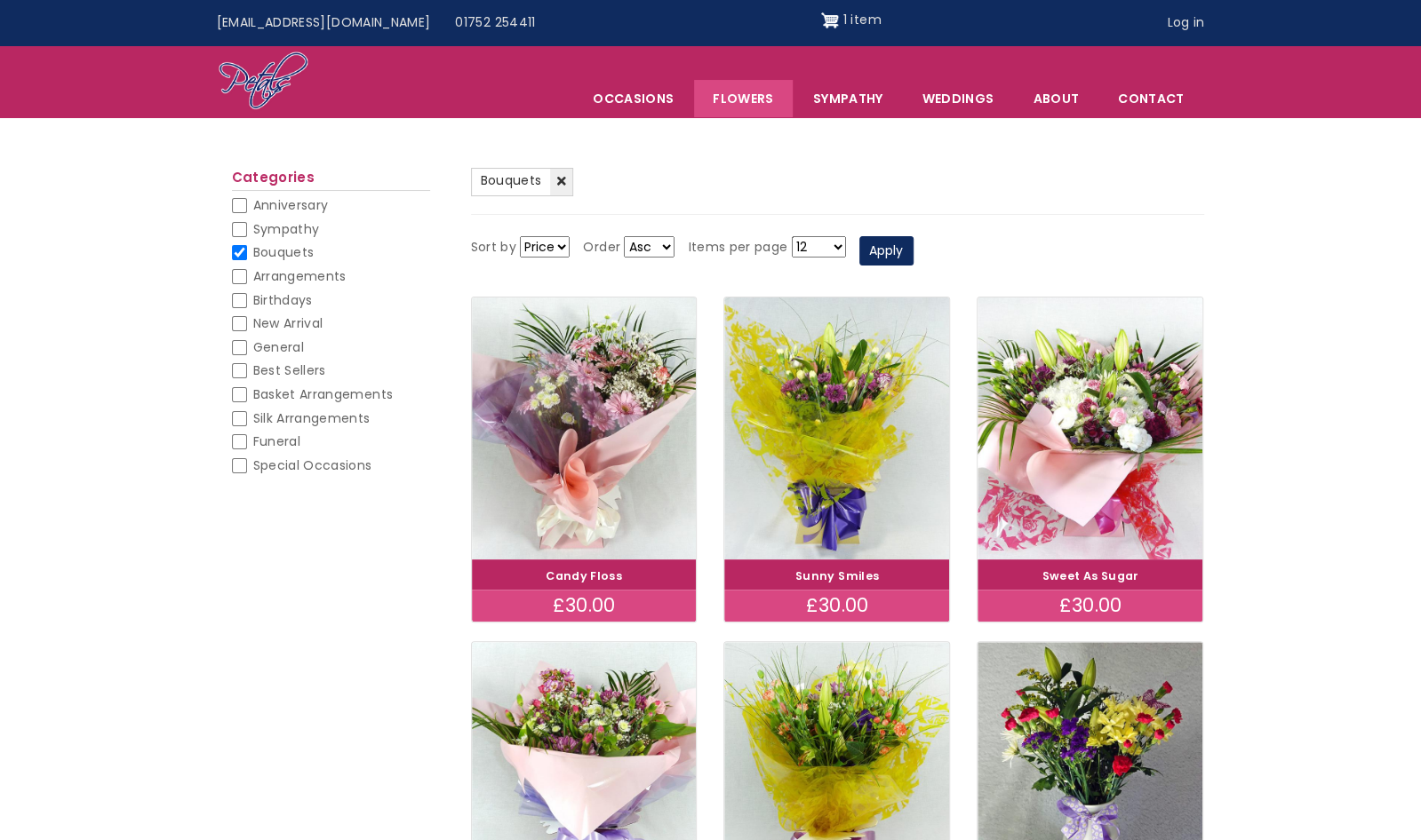
click at [300, 366] on span "Best Sellers" at bounding box center [289, 370] width 73 height 18
click at [247, 366] on input "Best Sellers" at bounding box center [239, 371] width 15 height 15
checkbox input "false"
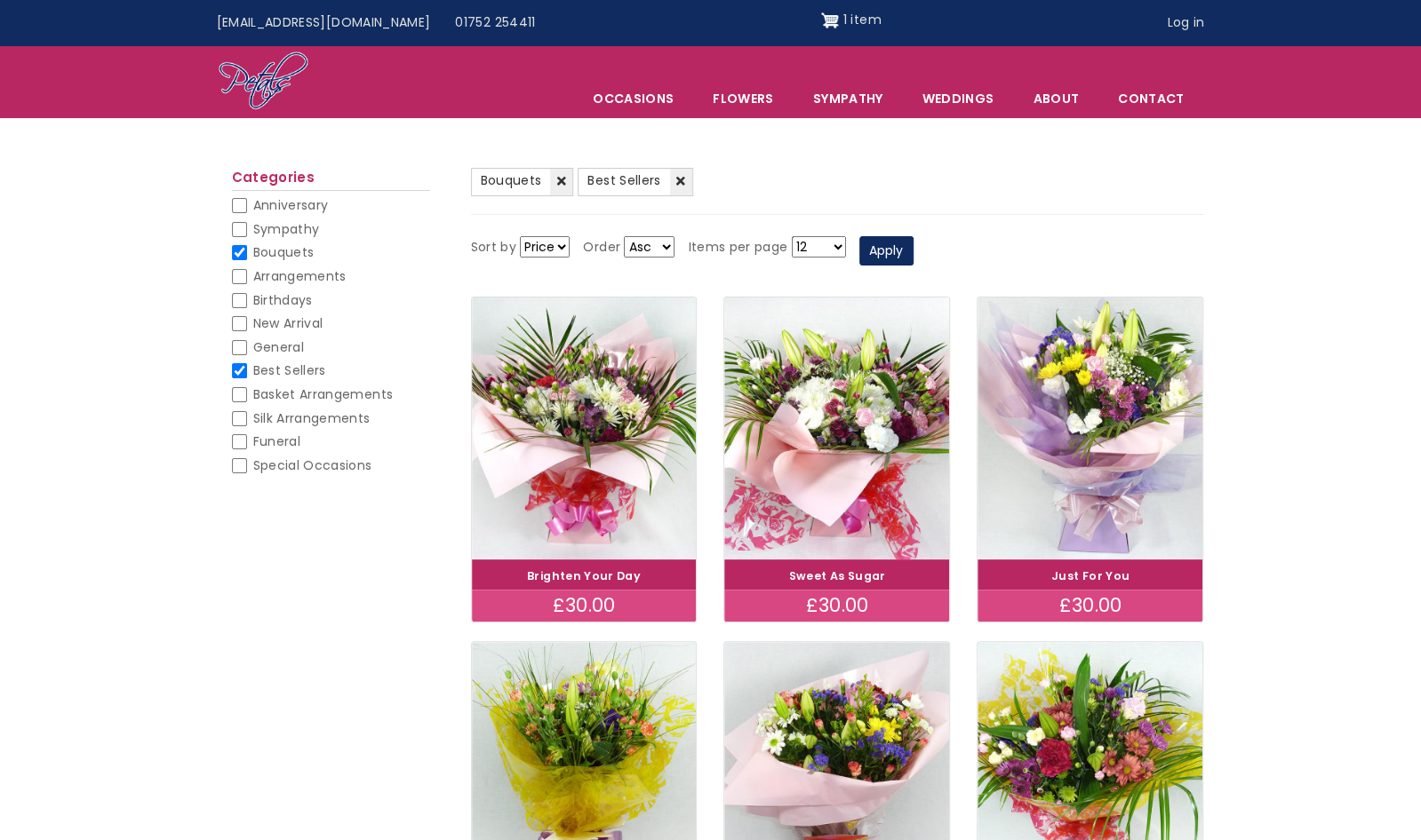
click at [296, 253] on span "Bouquets" at bounding box center [283, 252] width 61 height 18
click at [247, 253] on input "Bouquets" at bounding box center [239, 253] width 15 height 15
checkbox input "false"
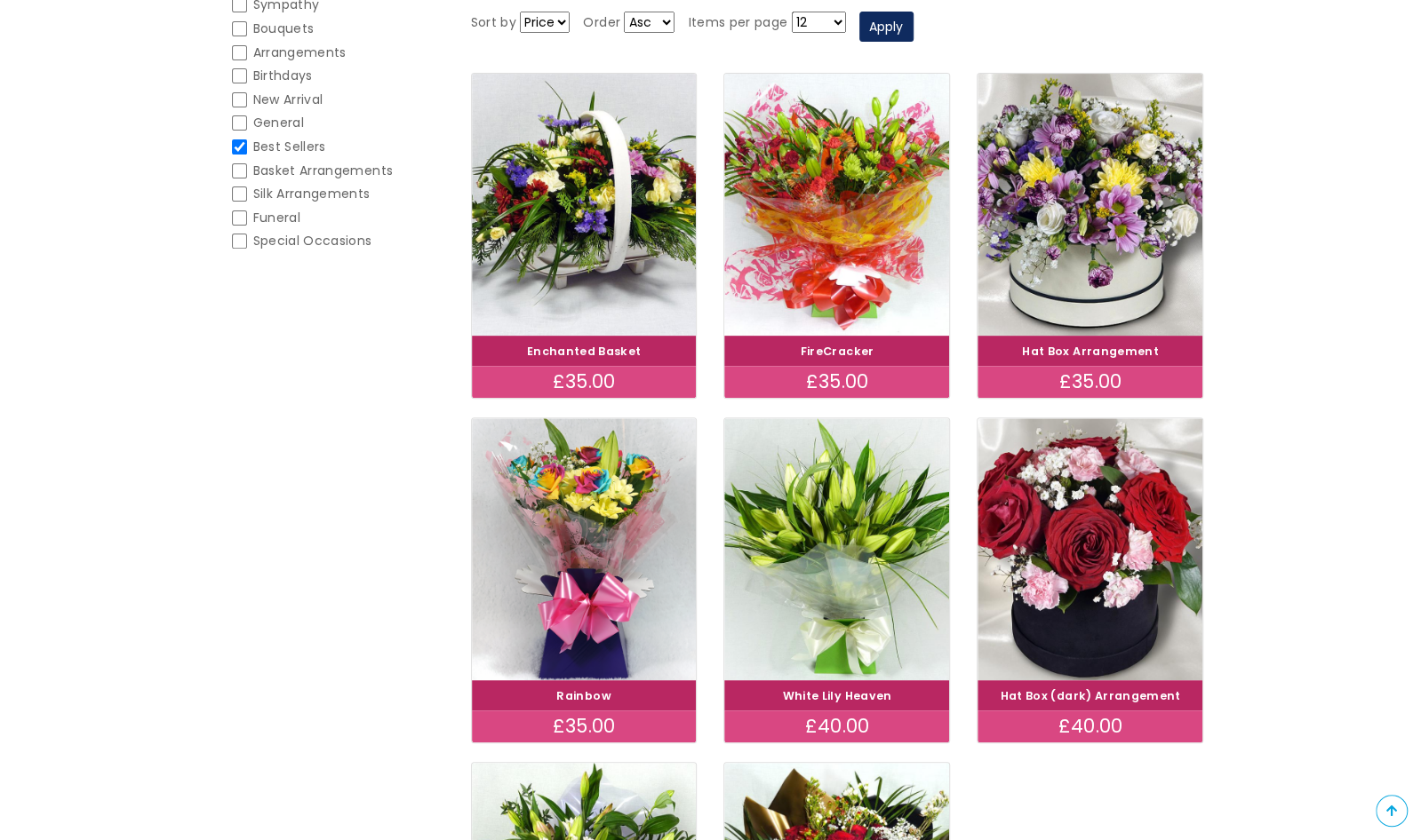
scroll to position [286, 0]
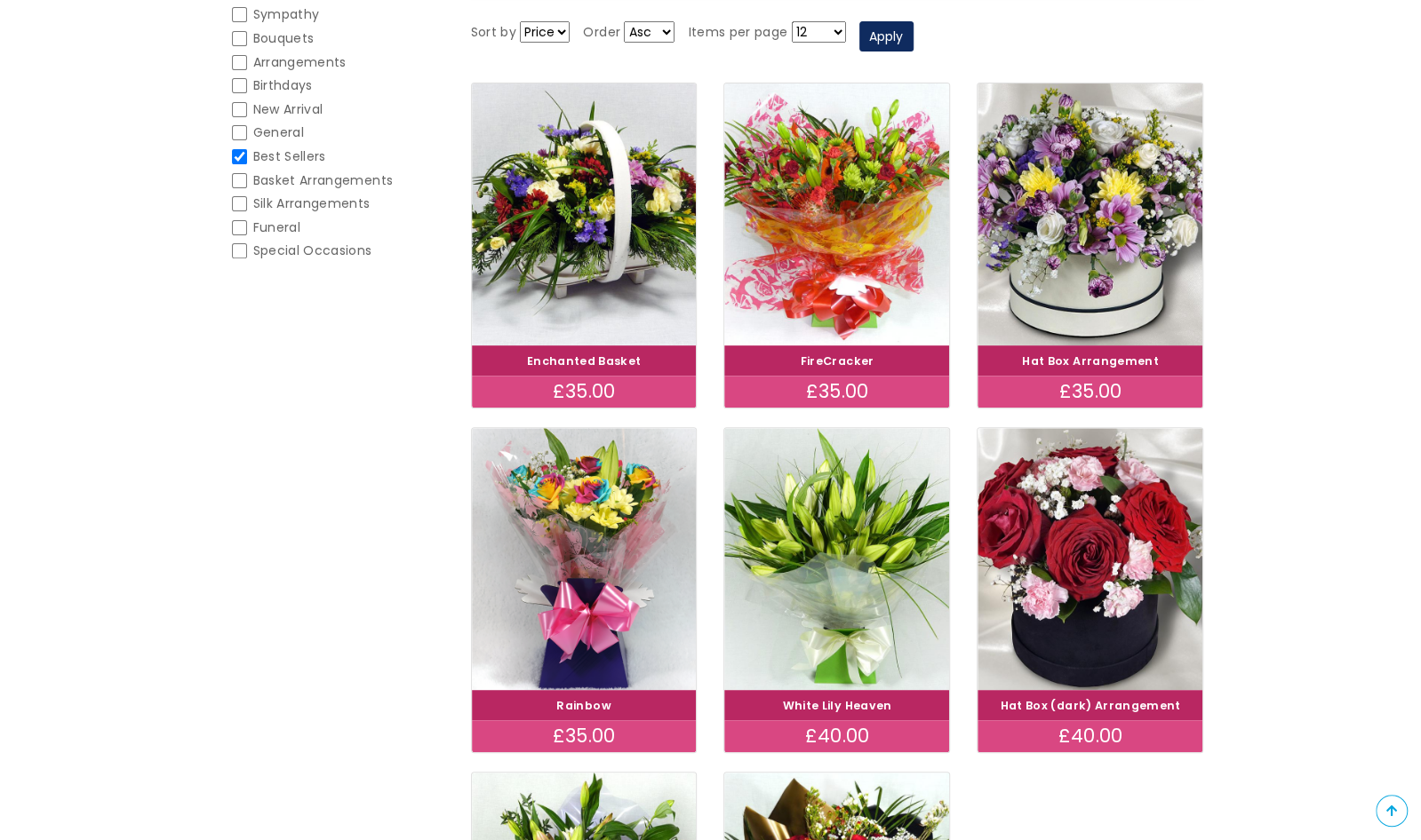
click at [311, 181] on span "Basket Arrangements" at bounding box center [323, 180] width 140 height 18
click at [247, 181] on input "Basket Arrangements" at bounding box center [239, 181] width 15 height 15
checkbox input "false"
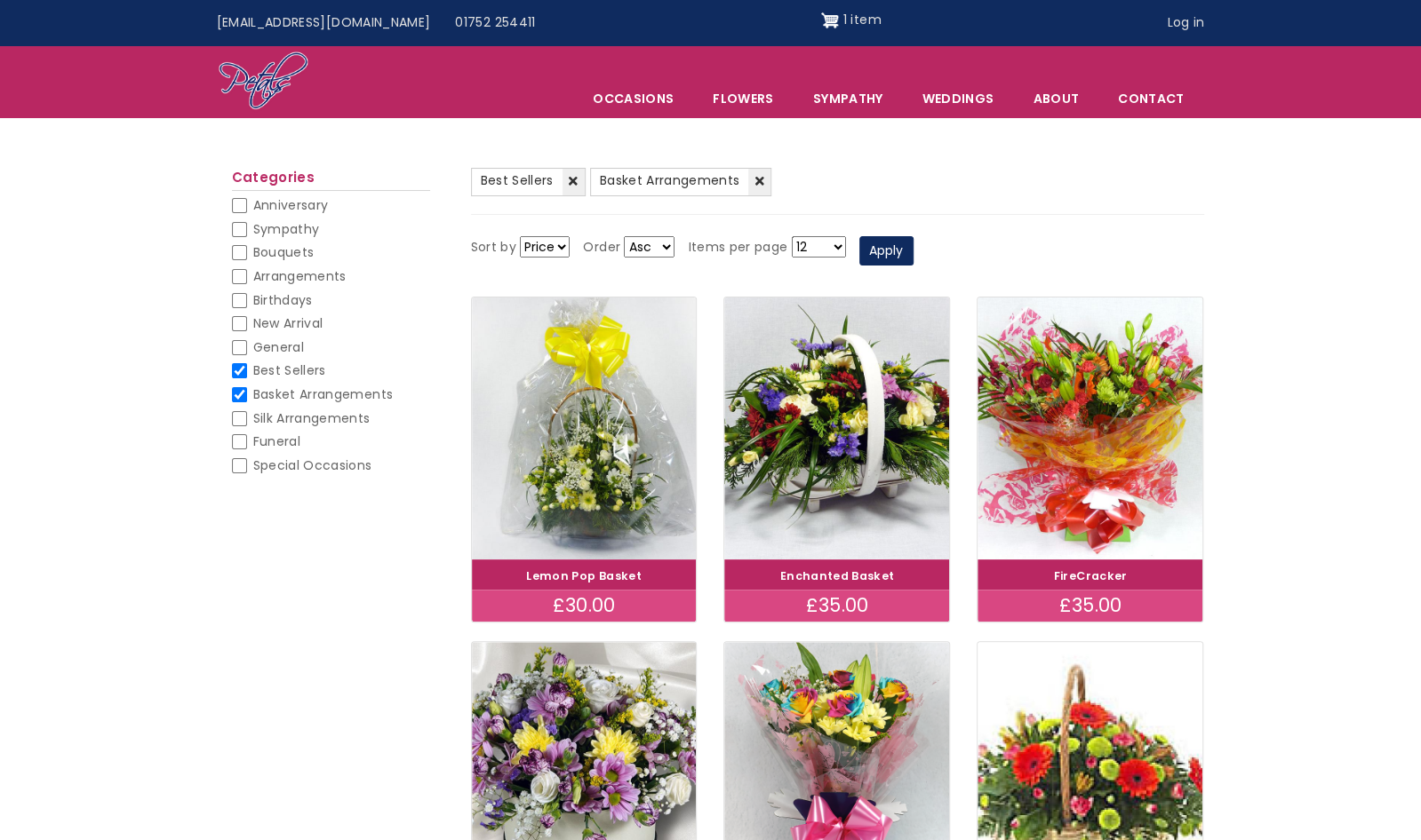
click at [306, 373] on span "Best Sellers" at bounding box center [289, 370] width 73 height 18
click at [247, 373] on input "Best Sellers" at bounding box center [239, 371] width 15 height 15
checkbox input "false"
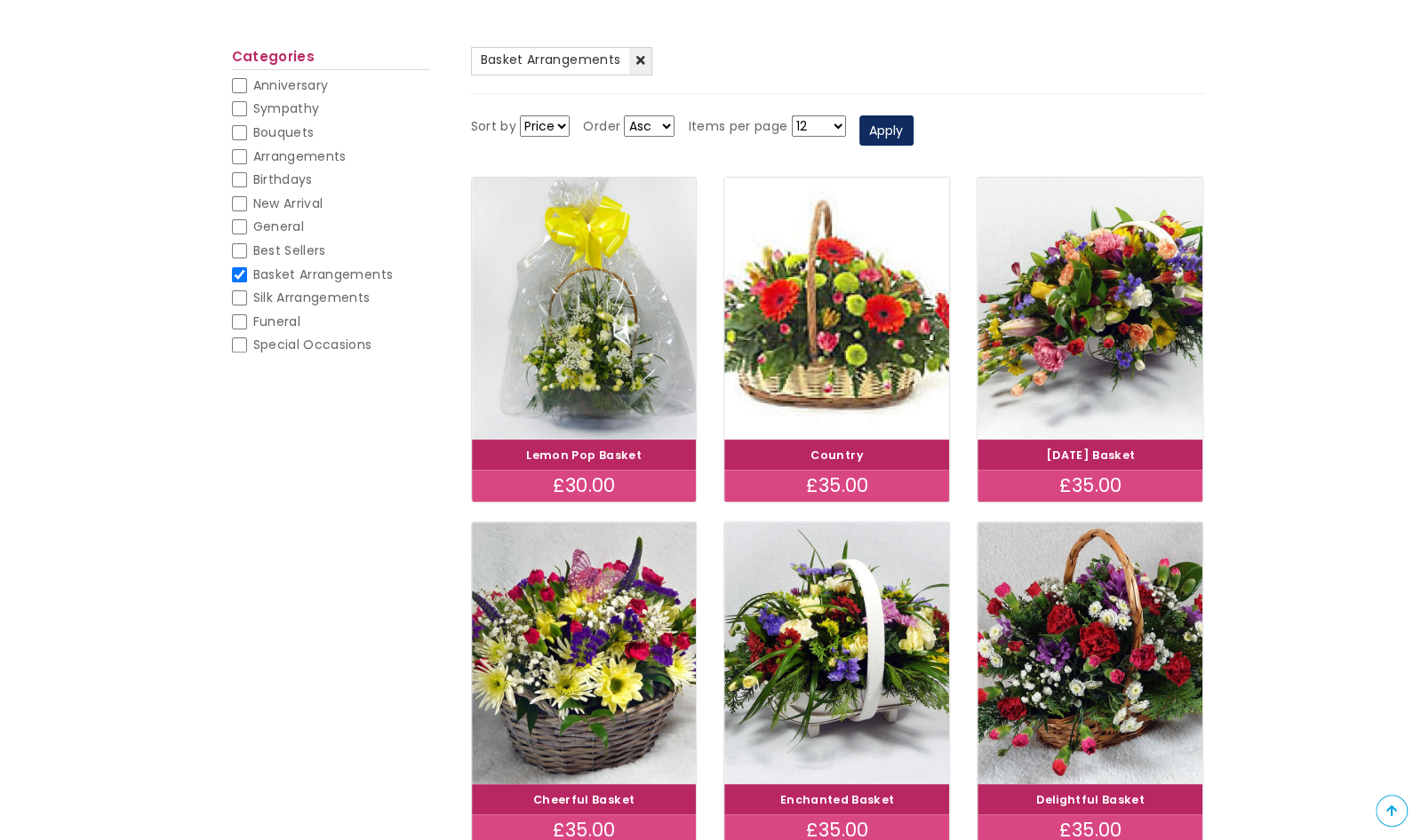
scroll to position [192, 0]
click at [305, 276] on span "Basket Arrangements" at bounding box center [323, 274] width 140 height 18
click at [247, 276] on input "Basket Arrangements" at bounding box center [239, 275] width 15 height 15
checkbox input "false"
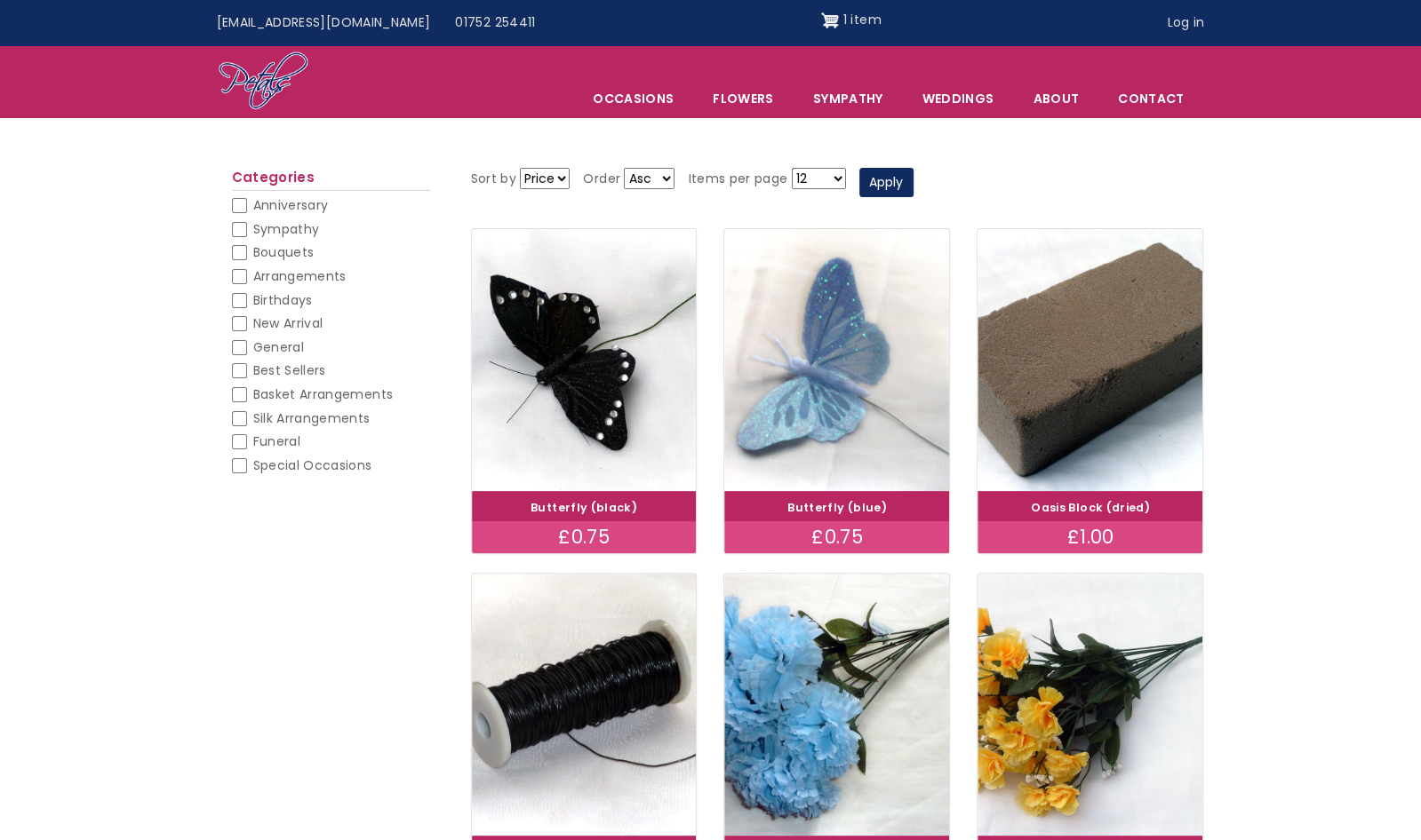
click at [309, 255] on span "Bouquets" at bounding box center [283, 252] width 61 height 18
click at [247, 255] on input "Bouquets" at bounding box center [239, 253] width 15 height 15
checkbox input "false"
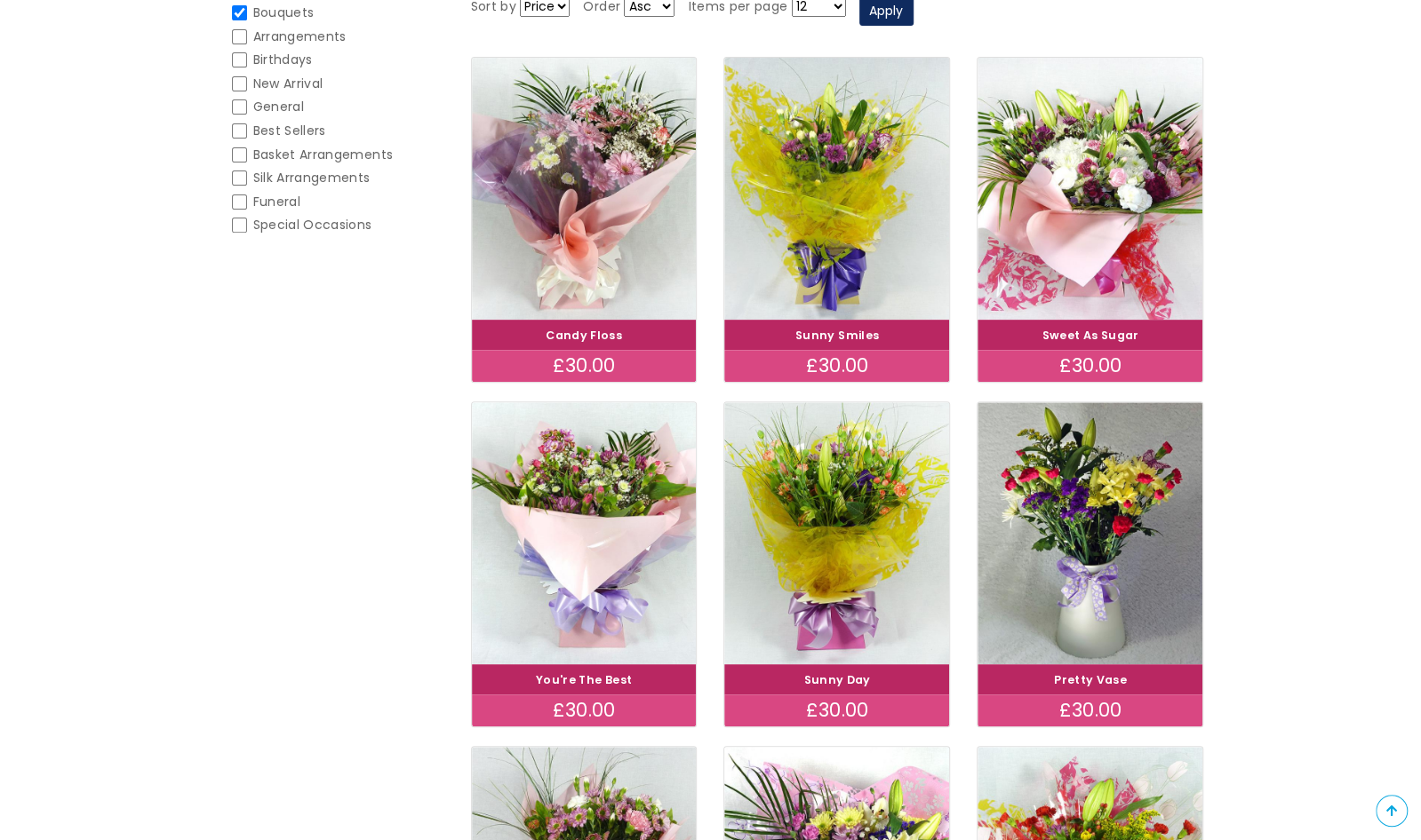
scroll to position [314, 0]
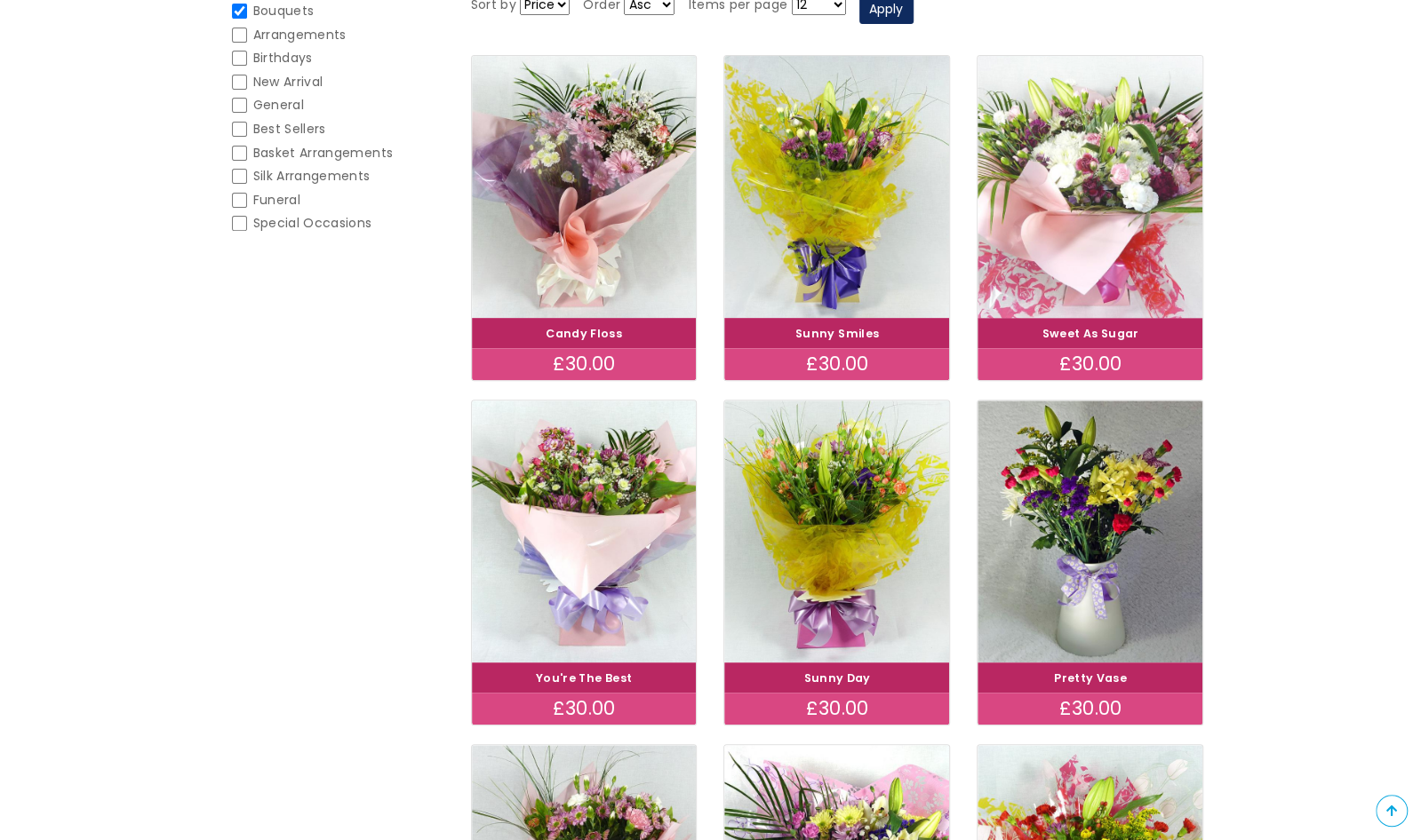
click at [1095, 215] on img at bounding box center [1090, 186] width 252 height 293
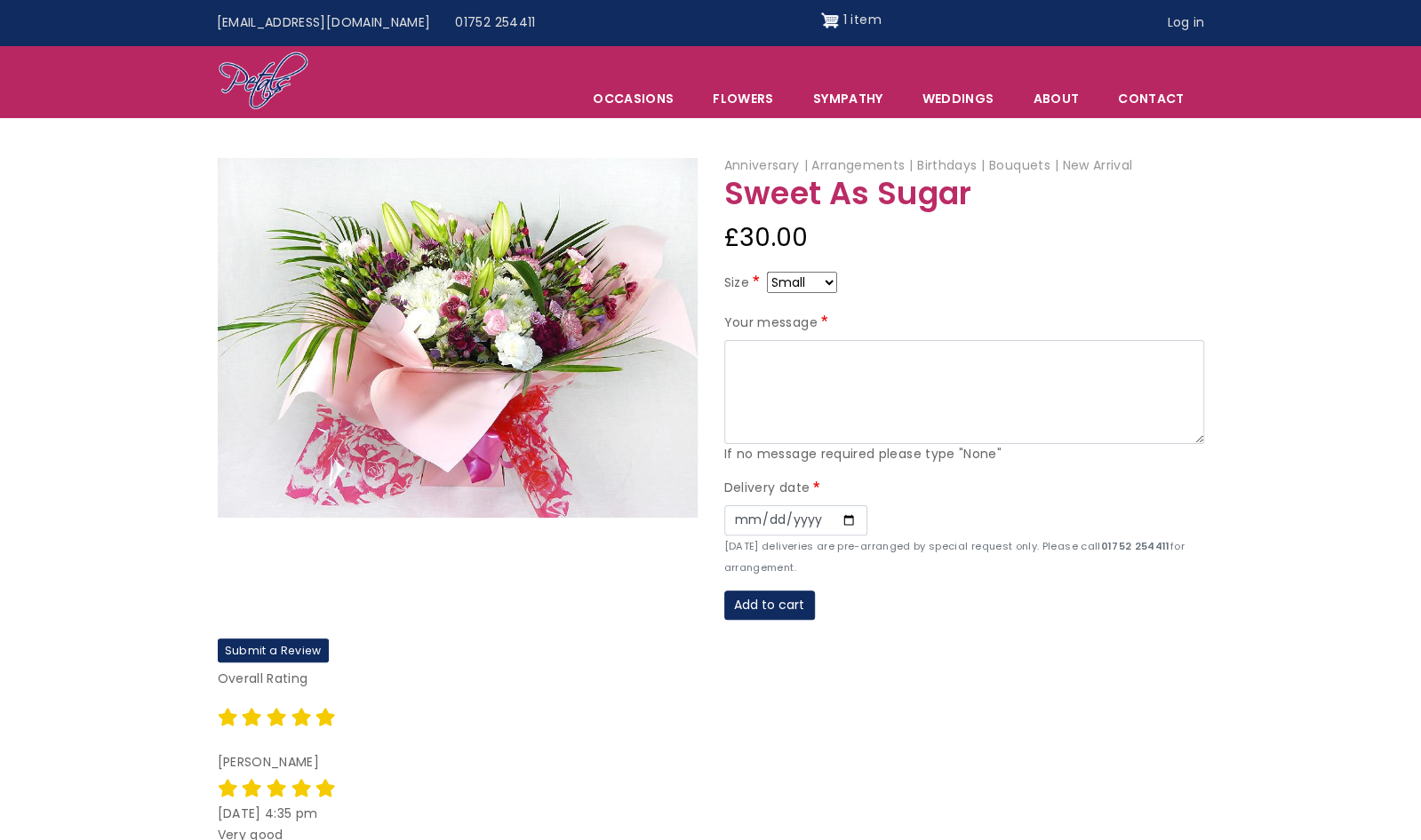
click at [825, 278] on select "Small Medium Large" at bounding box center [801, 282] width 70 height 21
select select "9"
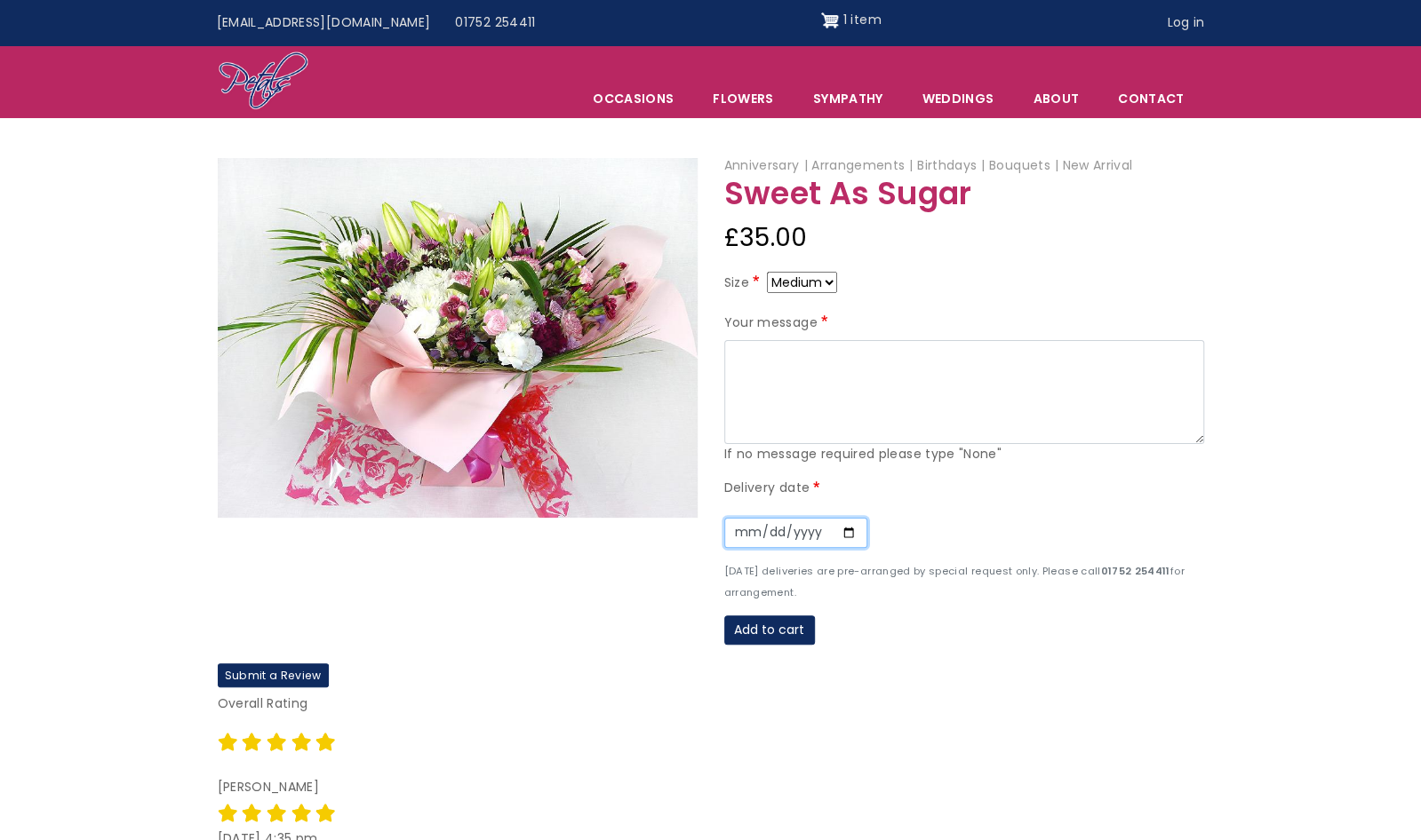
click at [849, 533] on input "Date" at bounding box center [795, 533] width 143 height 30
type input "[DATE]"
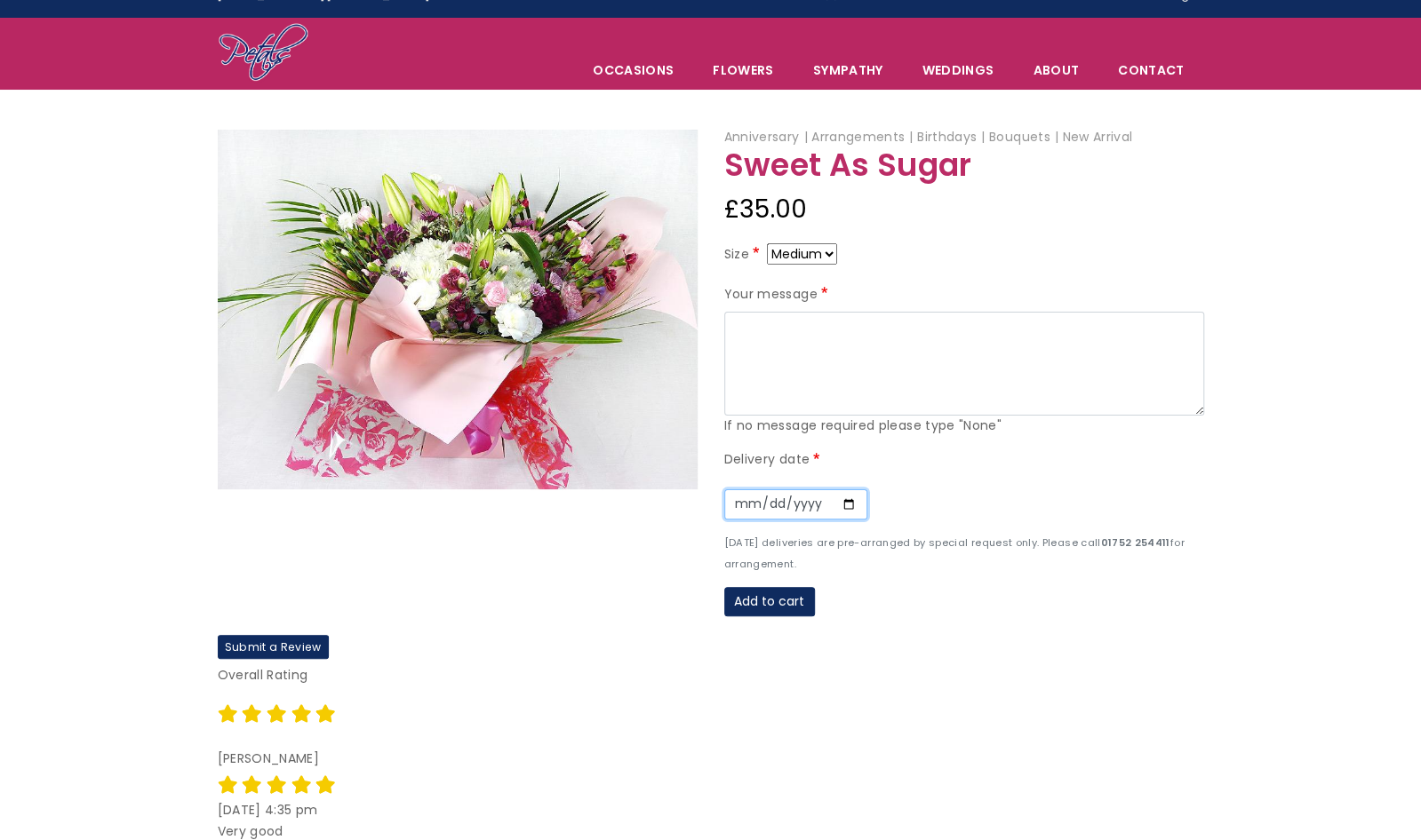
scroll to position [25, 0]
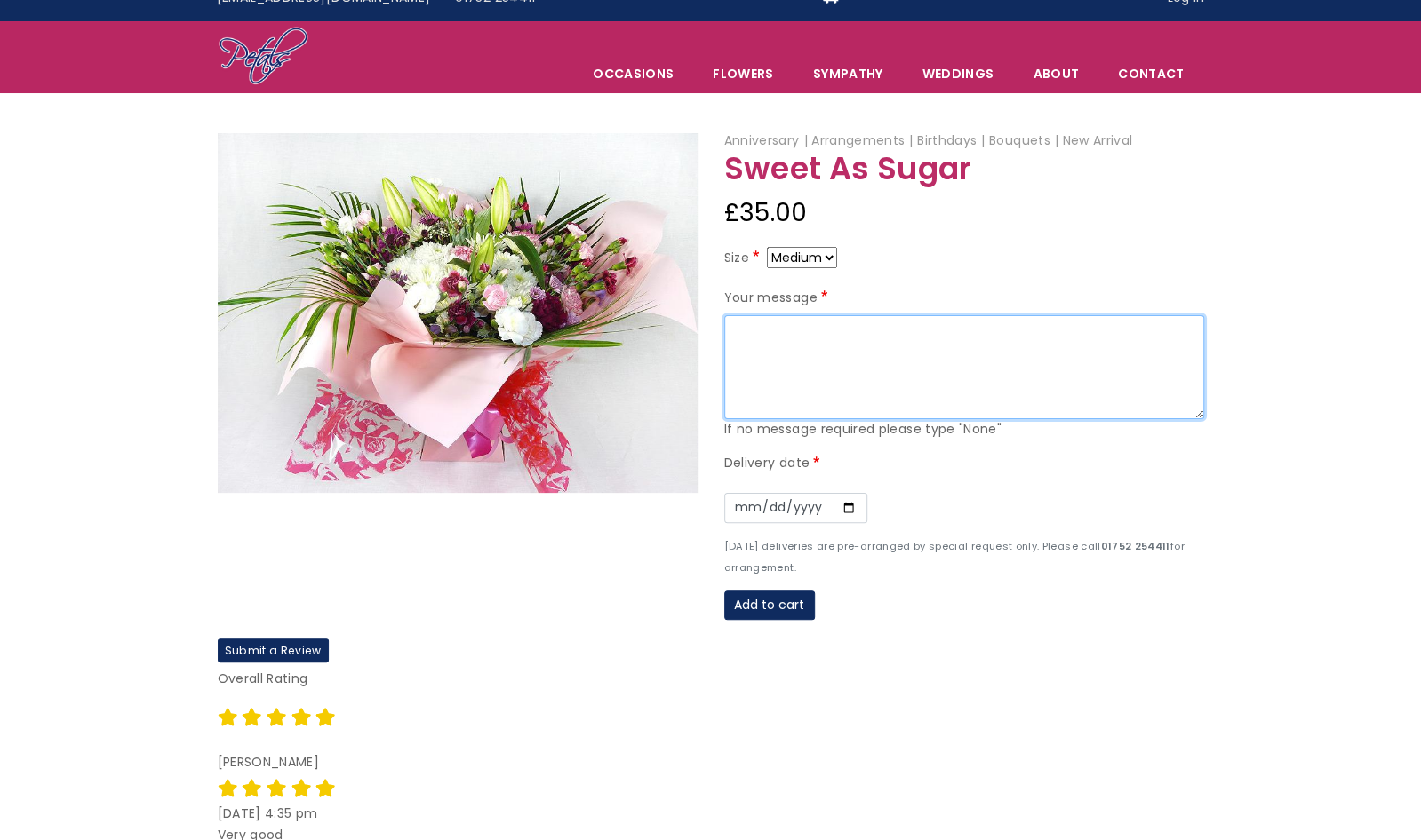
click at [879, 367] on textarea "Your message" at bounding box center [964, 368] width 480 height 105
paste textarea "Lots of love from [PERSON_NAME], [PERSON_NAME], [PERSON_NAME] and [PERSON_NAME]"
type textarea "Lots of love from [PERSON_NAME], [PERSON_NAME], [PERSON_NAME] and [PERSON_NAME]"
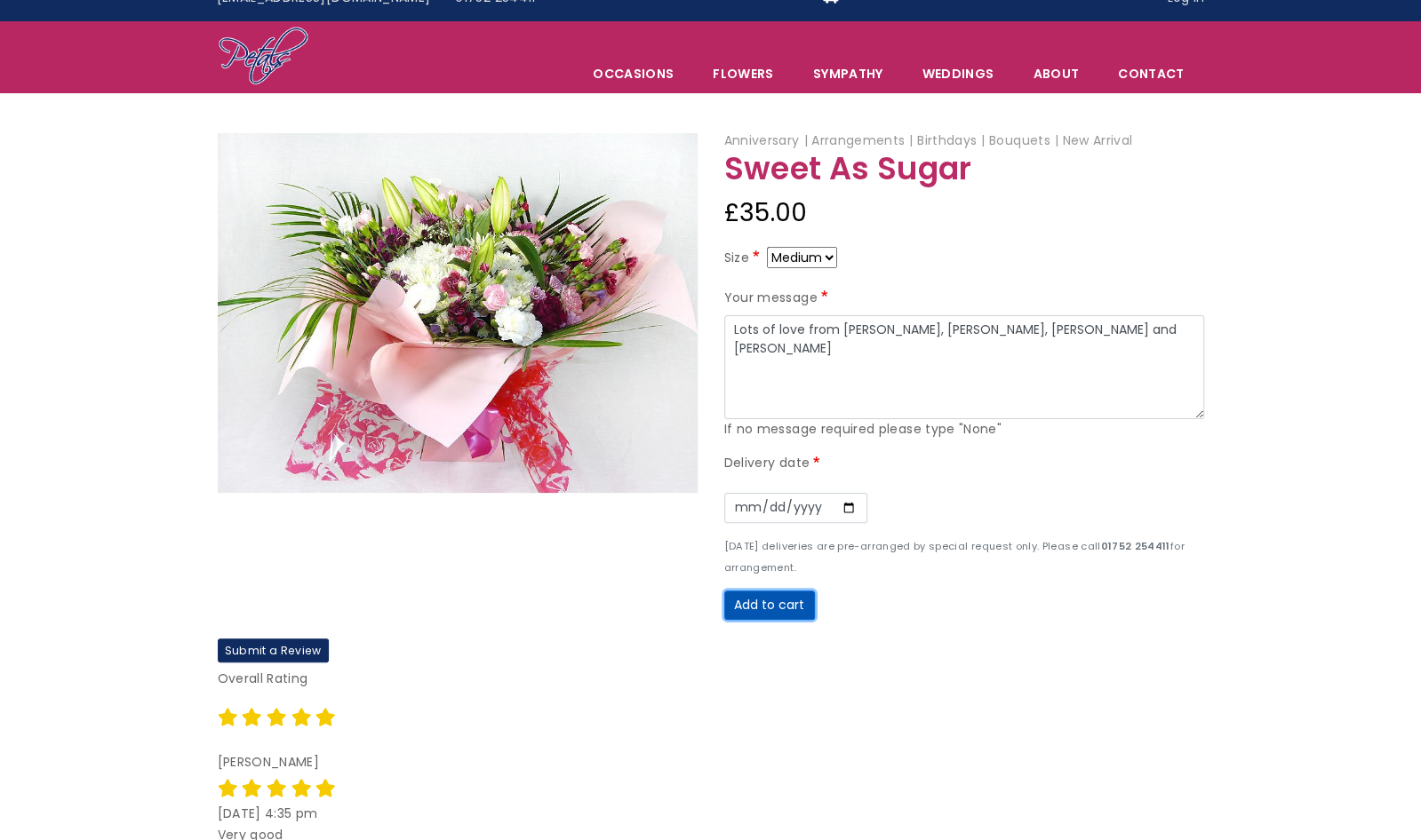
click at [792, 615] on button "Add to cart" at bounding box center [769, 606] width 90 height 30
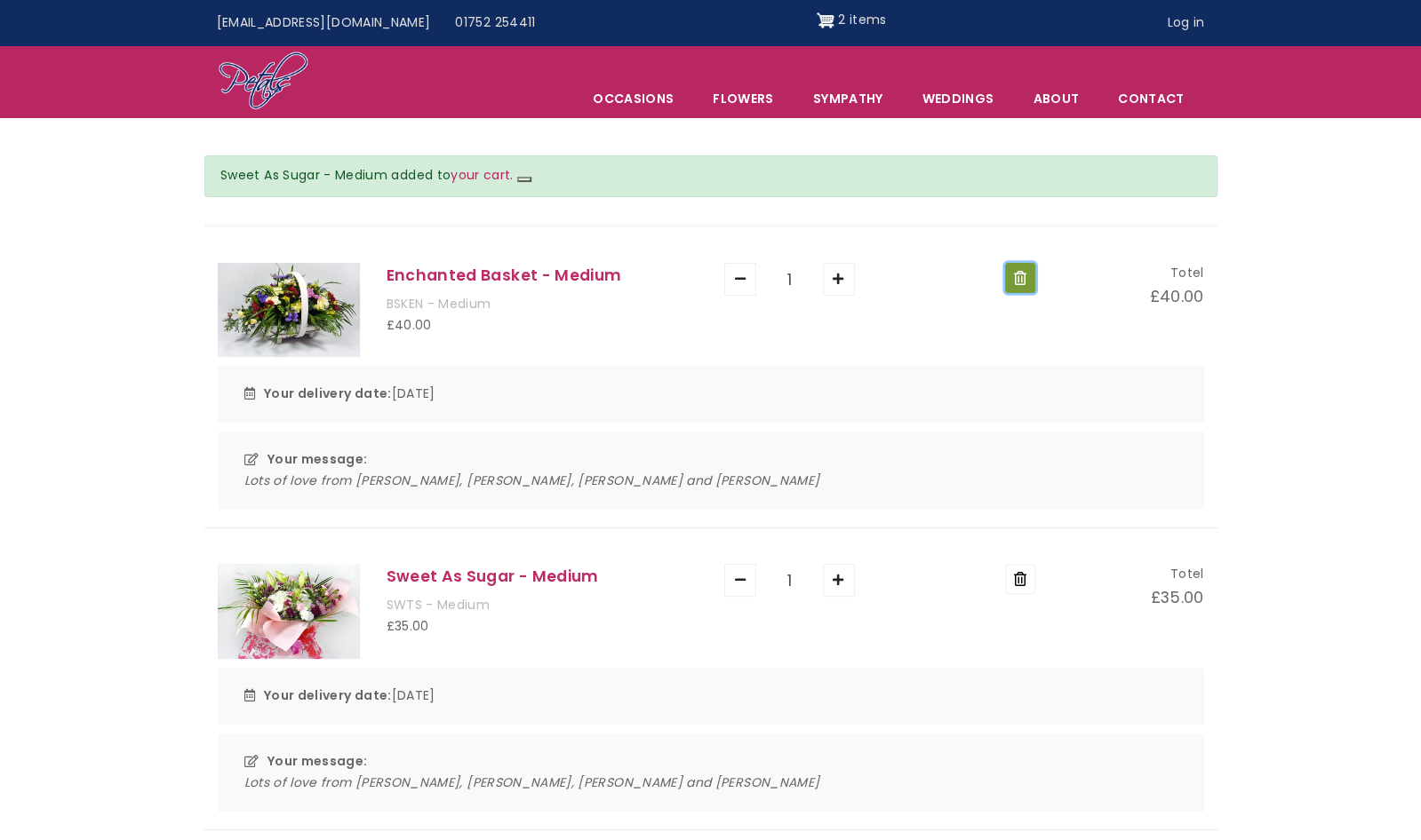
click at [1020, 283] on button "Remove" at bounding box center [1019, 278] width 30 height 30
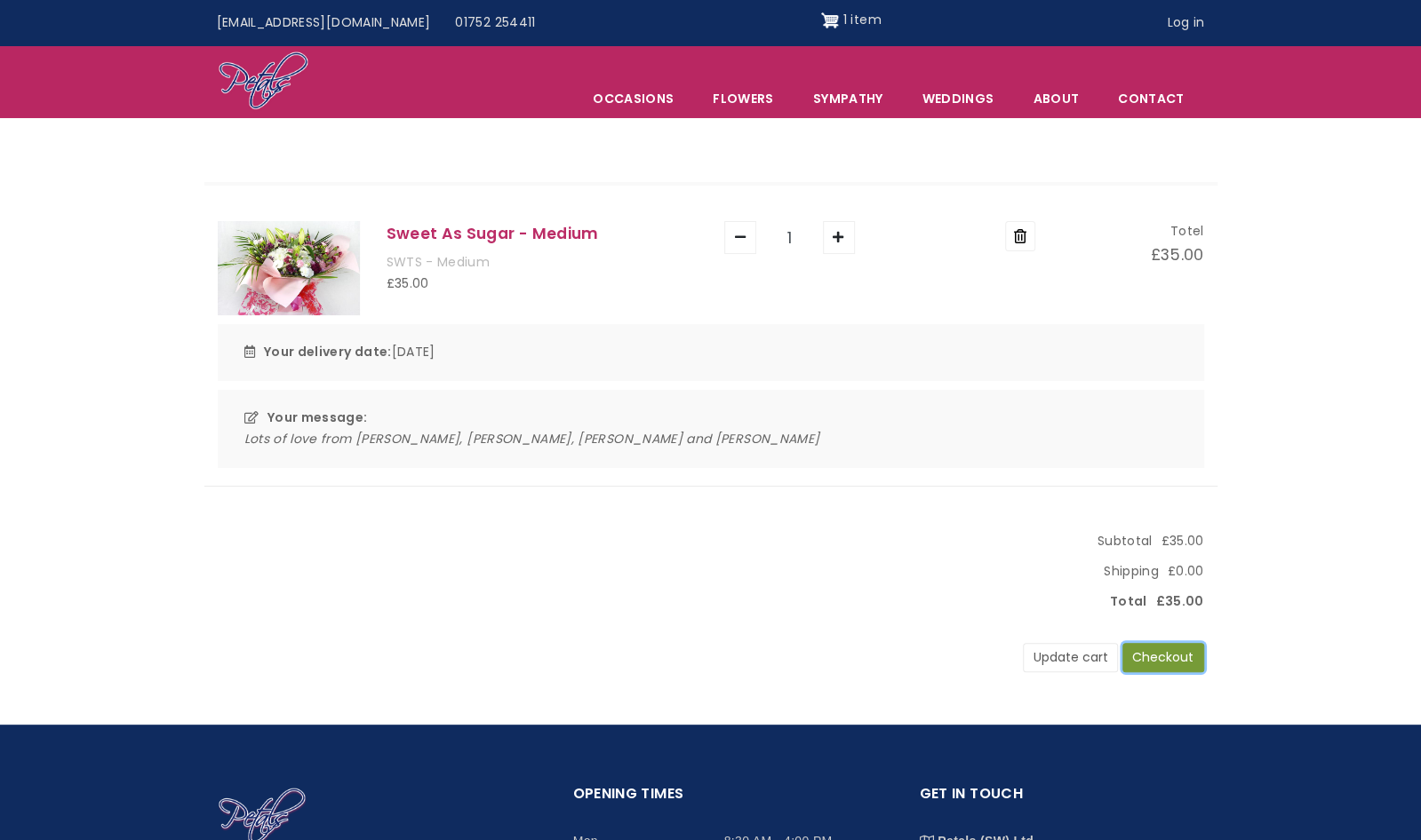
click at [1188, 659] on button "Checkout" at bounding box center [1162, 658] width 82 height 30
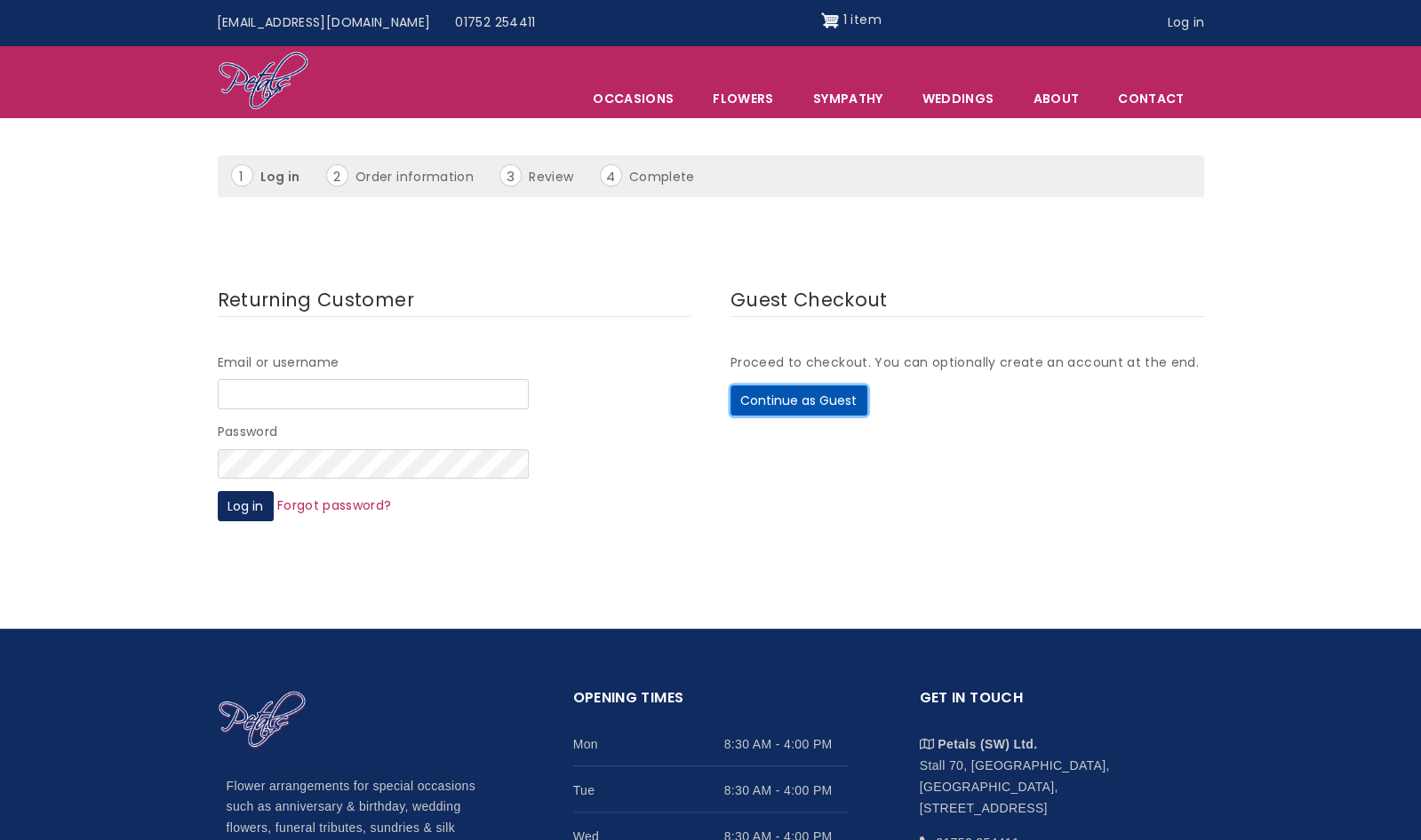
click at [828, 398] on button "Continue as Guest" at bounding box center [799, 401] width 137 height 30
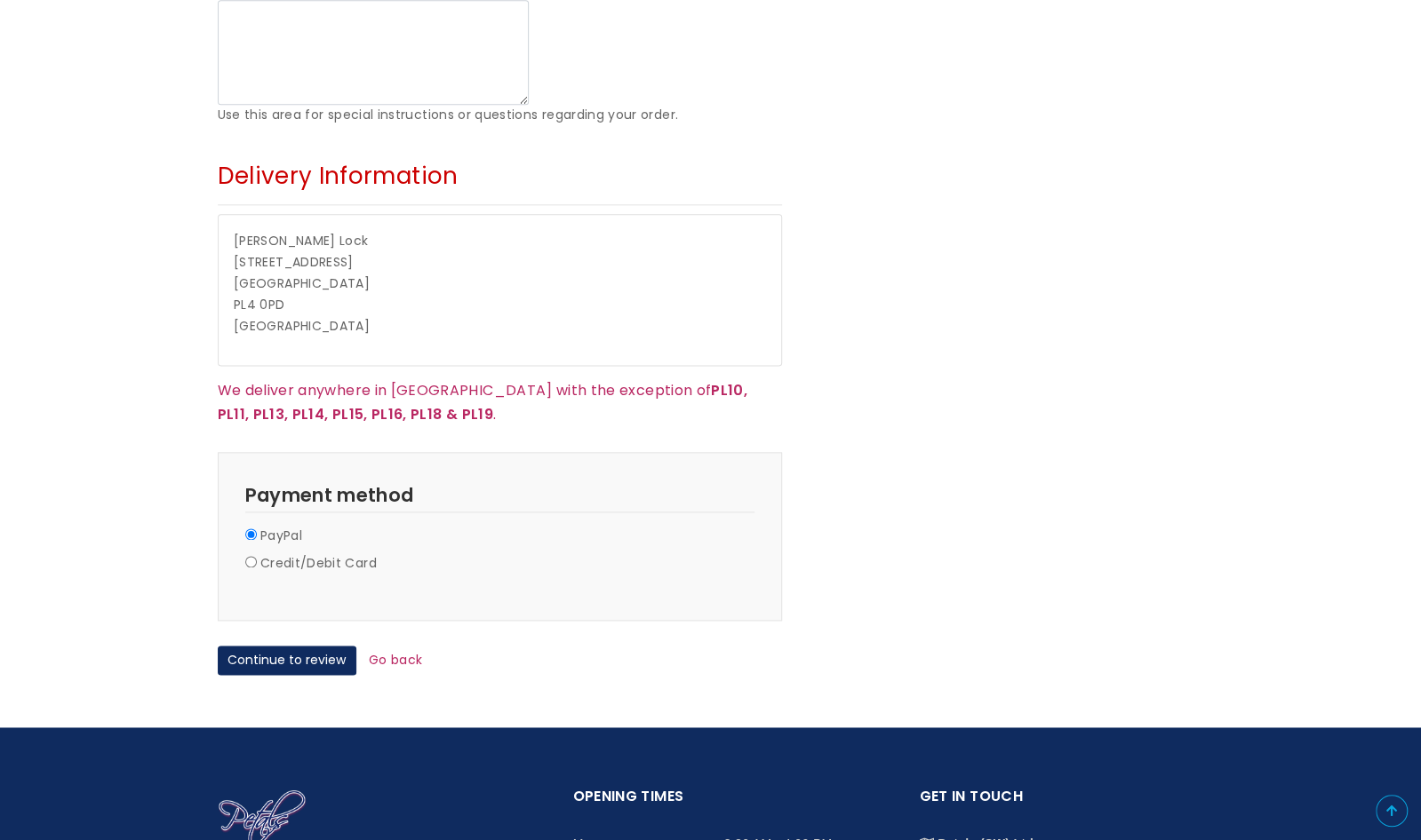
scroll to position [1248, 0]
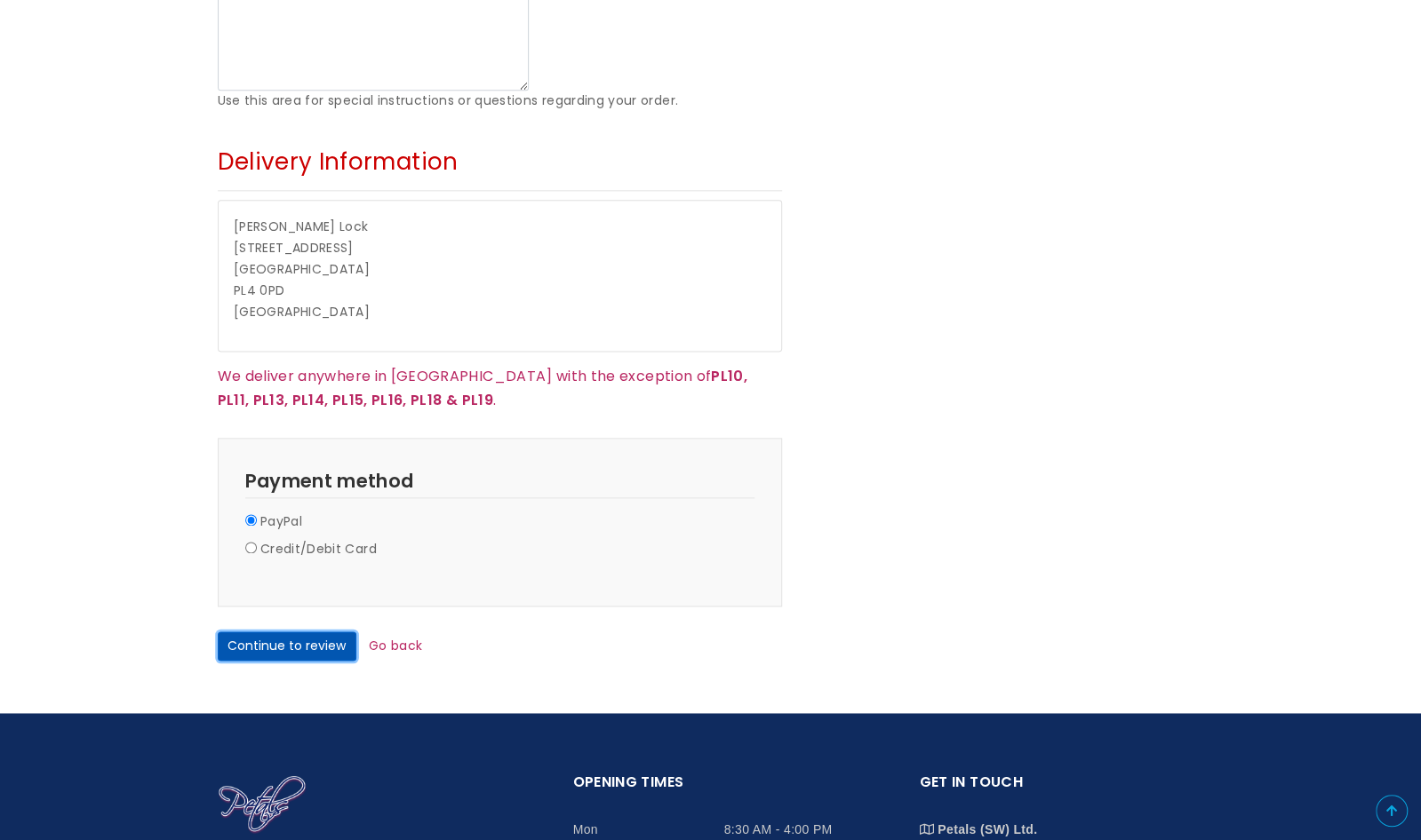
click at [309, 631] on button "Continue to review" at bounding box center [287, 646] width 138 height 30
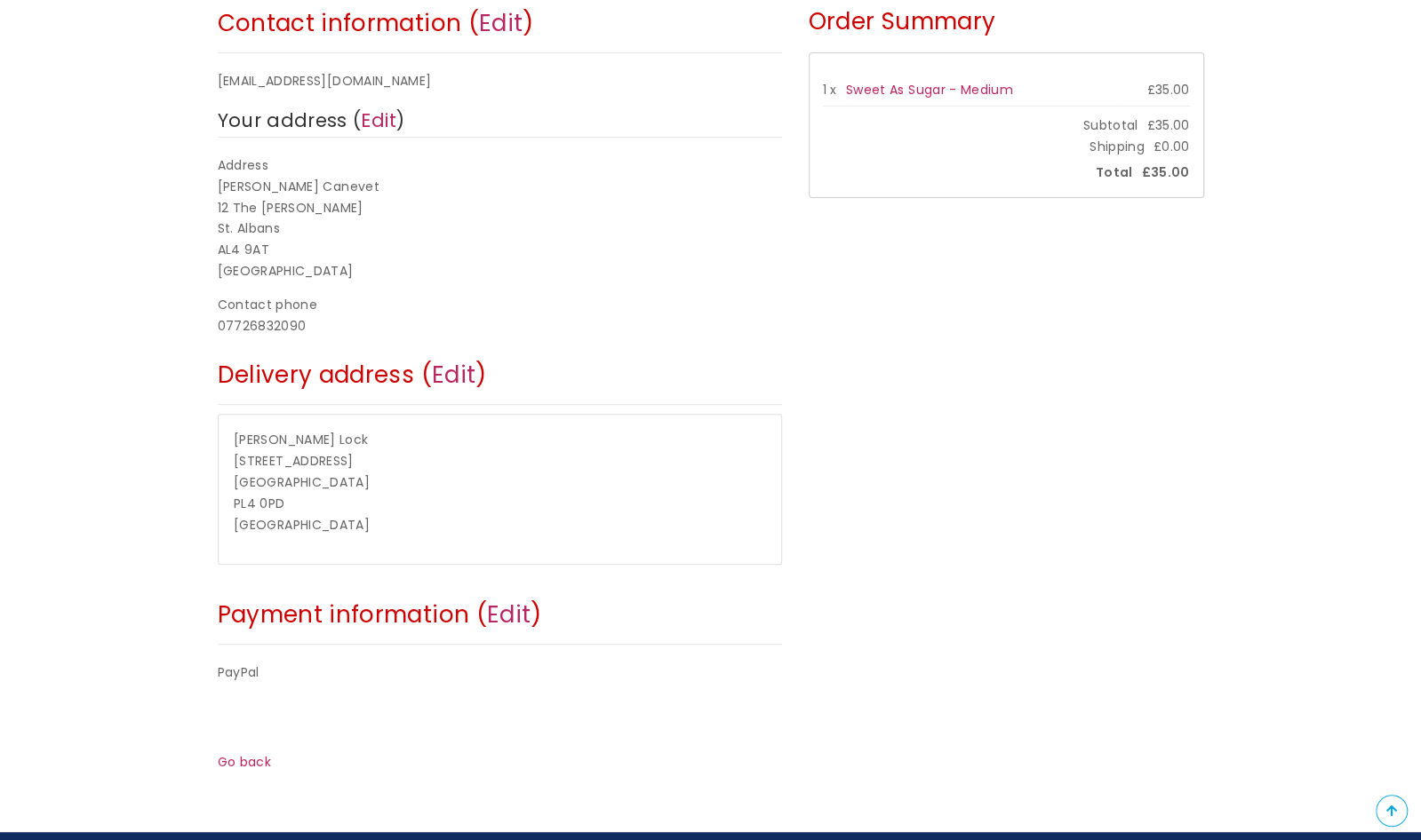
scroll to position [308, 0]
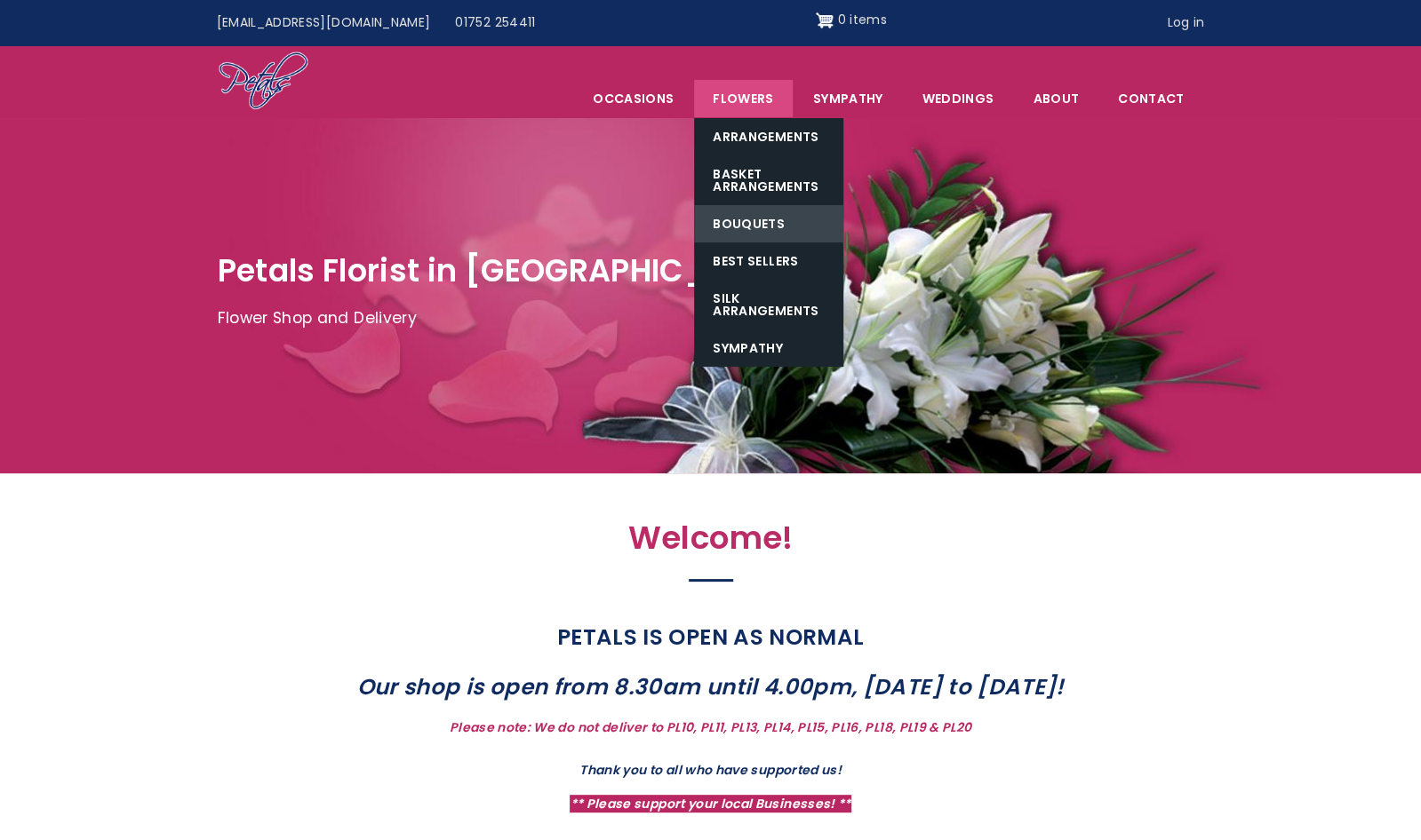
click at [842, 222] on link "Bouquets" at bounding box center [769, 223] width 150 height 37
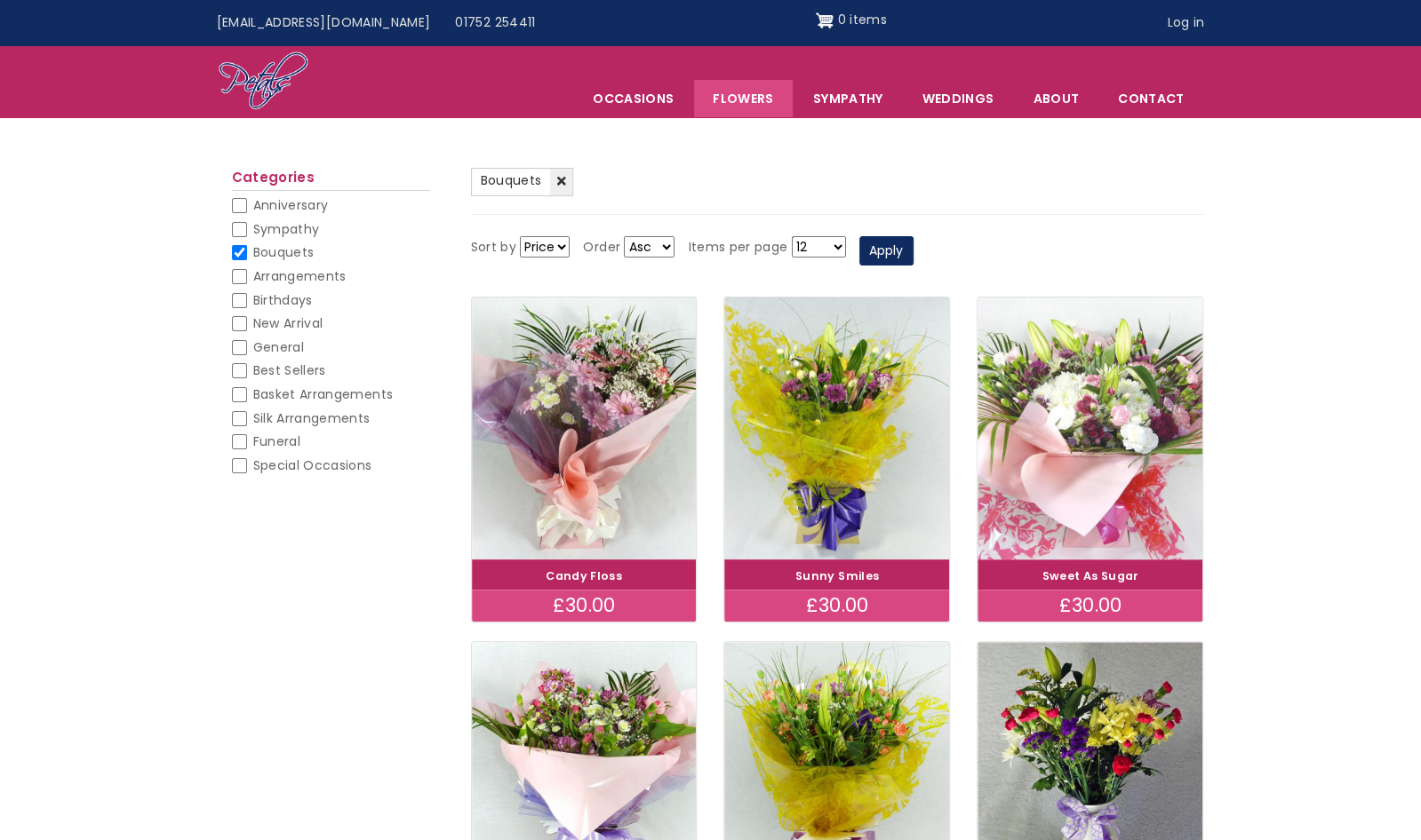
click at [1120, 413] on img at bounding box center [1090, 428] width 252 height 293
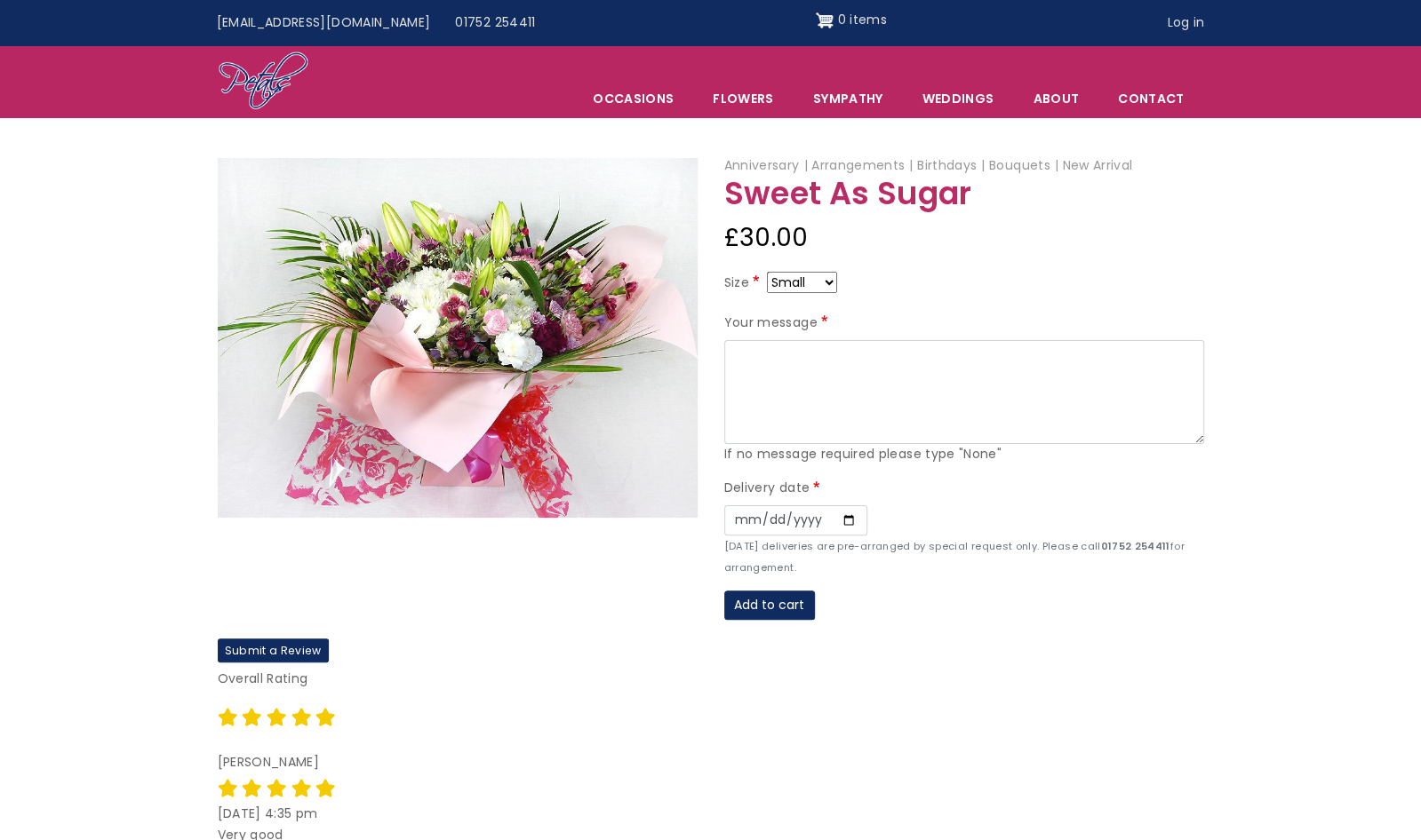
click at [813, 276] on select "Small Medium Large" at bounding box center [801, 282] width 70 height 21
select select "9"
